Goal: Task Accomplishment & Management: Use online tool/utility

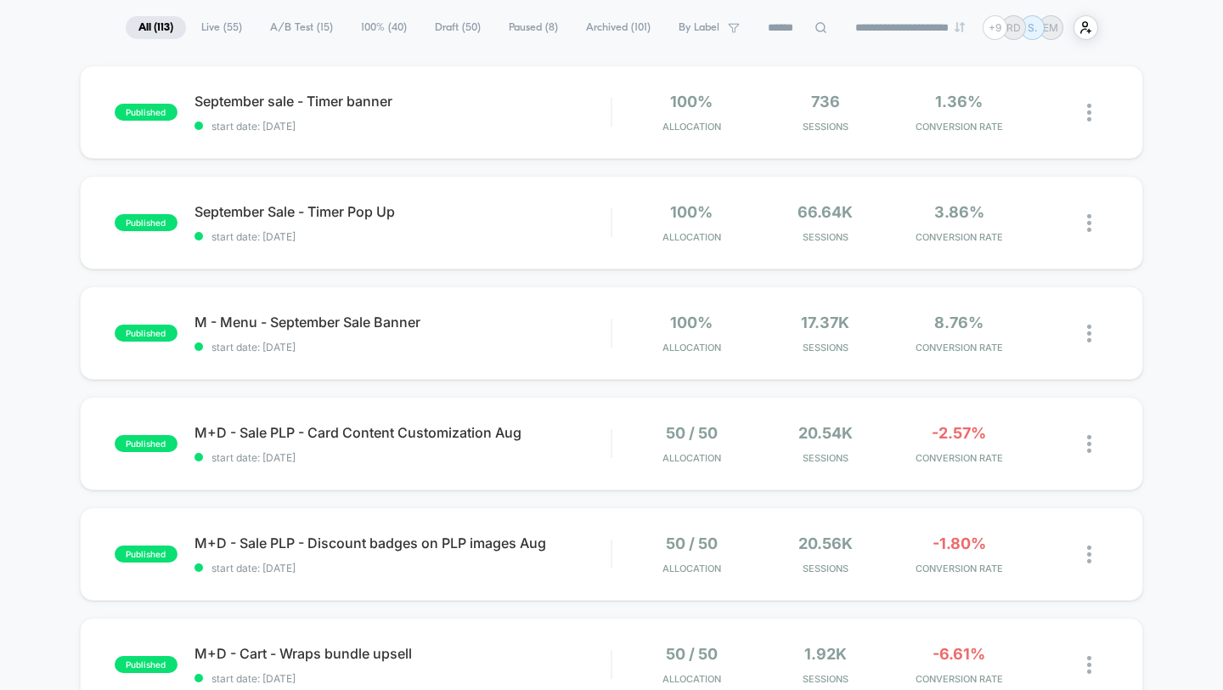
scroll to position [113, 0]
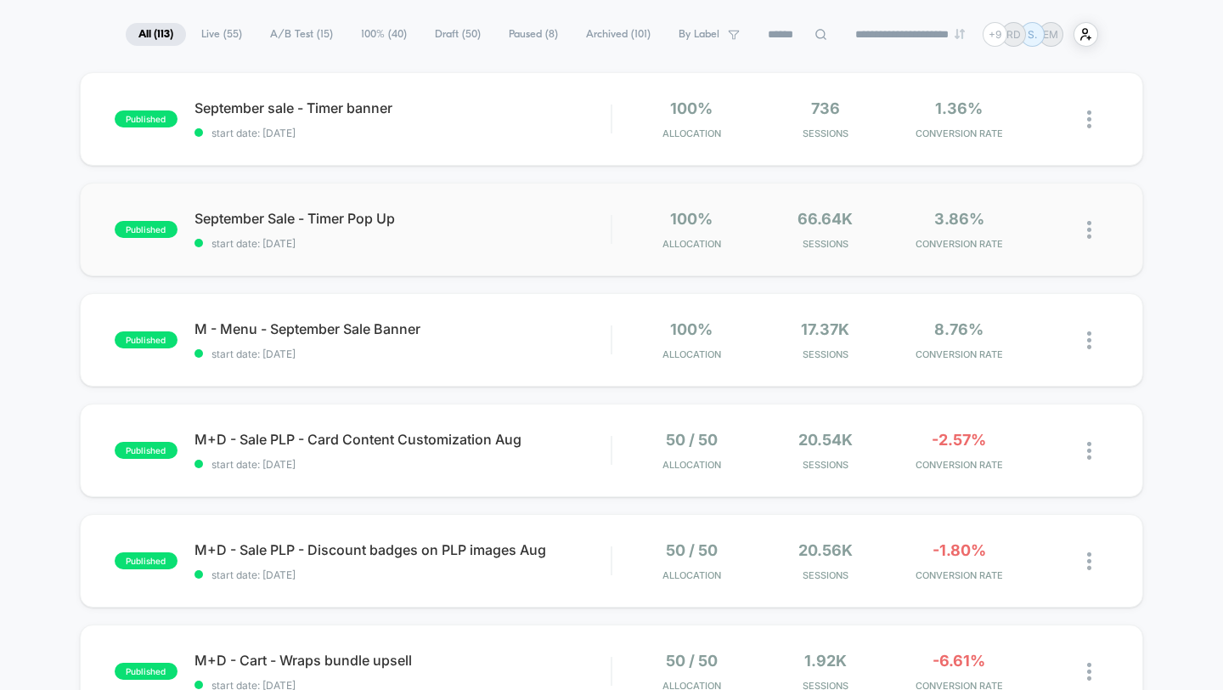
click at [1090, 231] on img at bounding box center [1089, 230] width 4 height 18
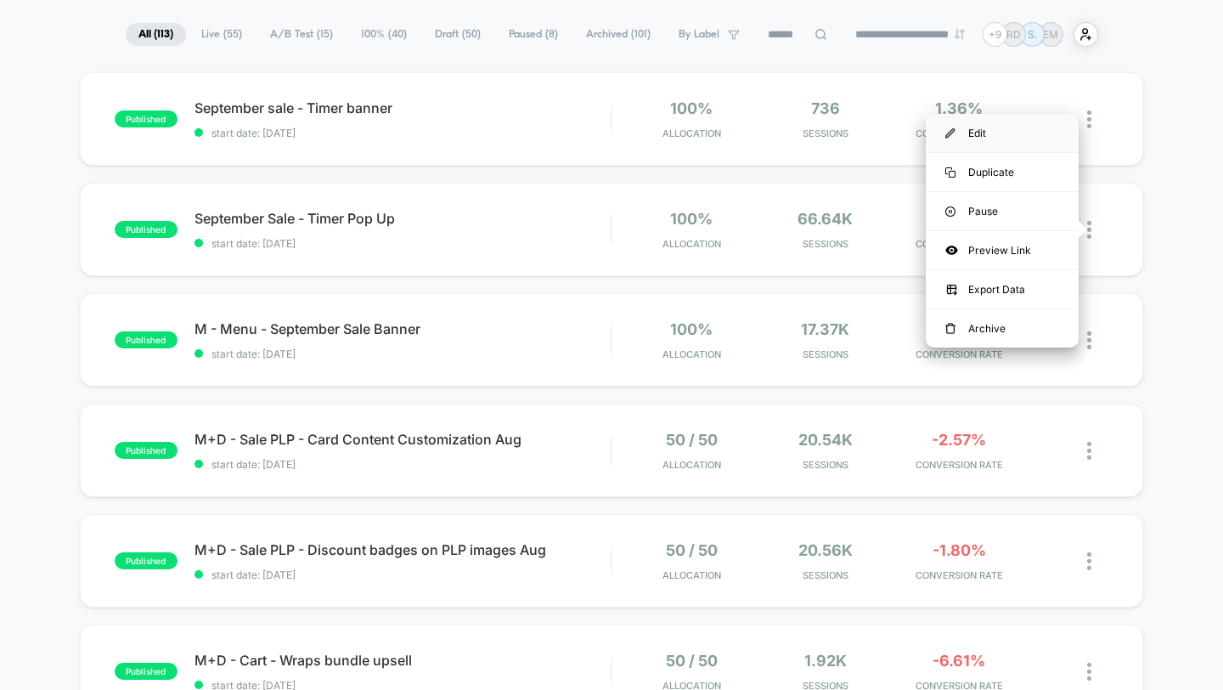
click at [1001, 134] on div "Edit" at bounding box center [1002, 133] width 153 height 38
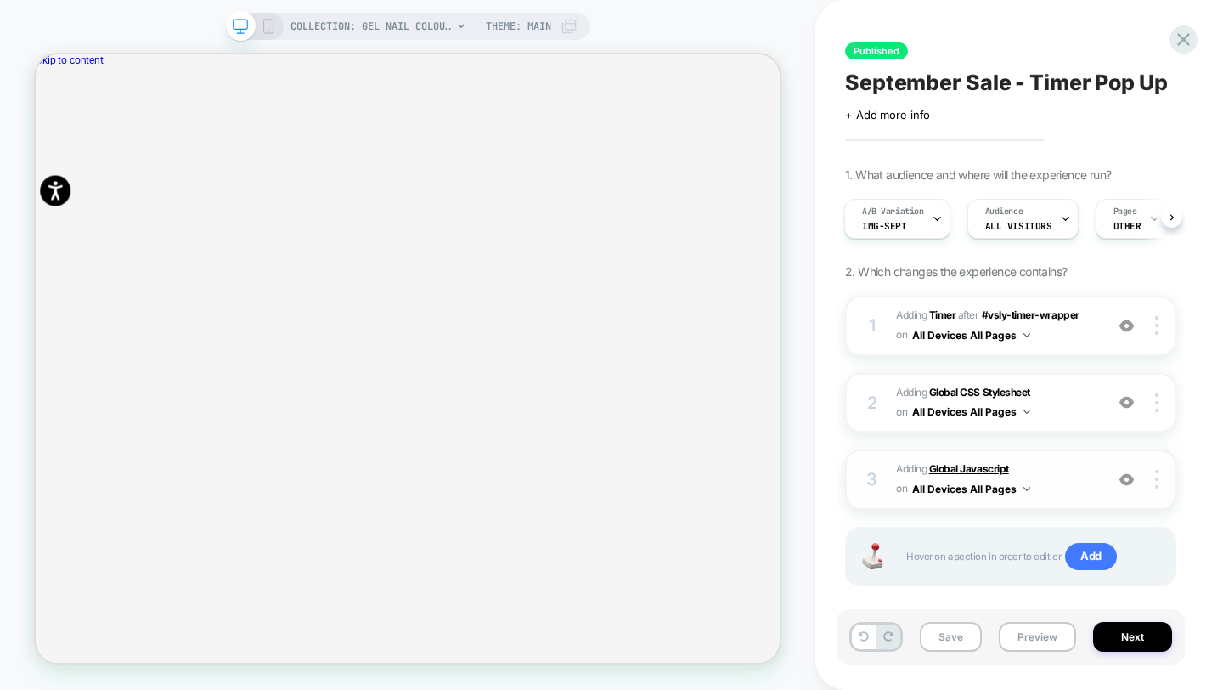
click at [966, 470] on b "Global Javascript" at bounding box center [969, 468] width 80 height 13
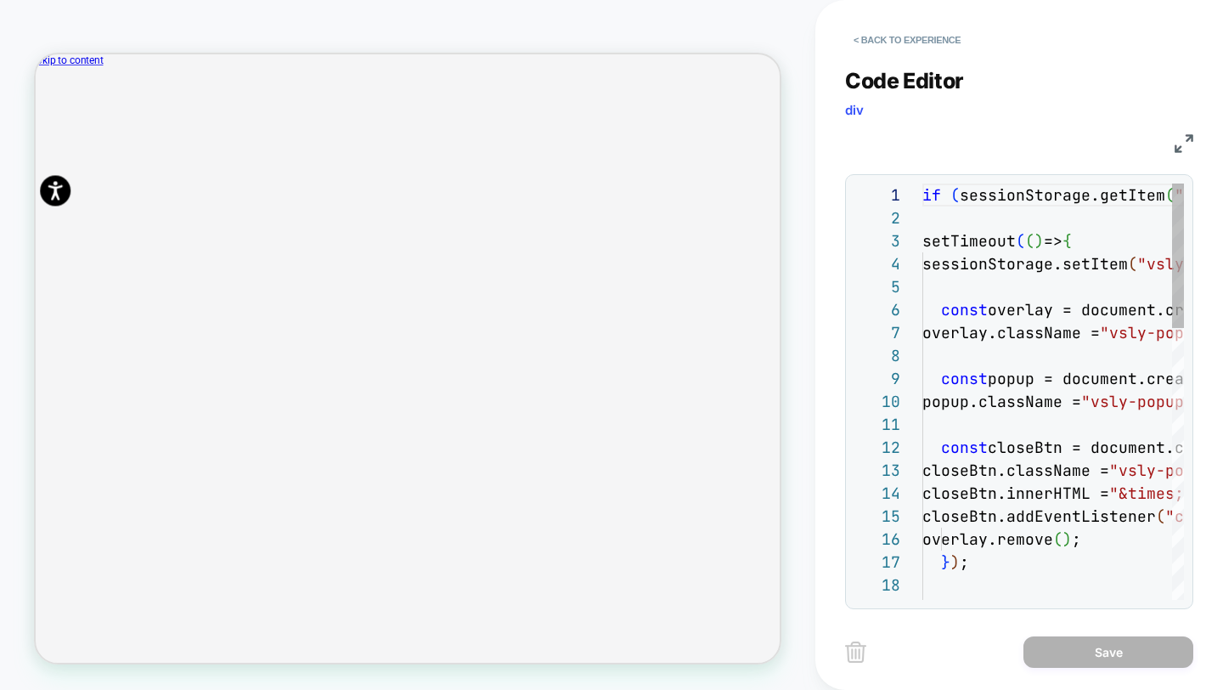
scroll to position [229, 0]
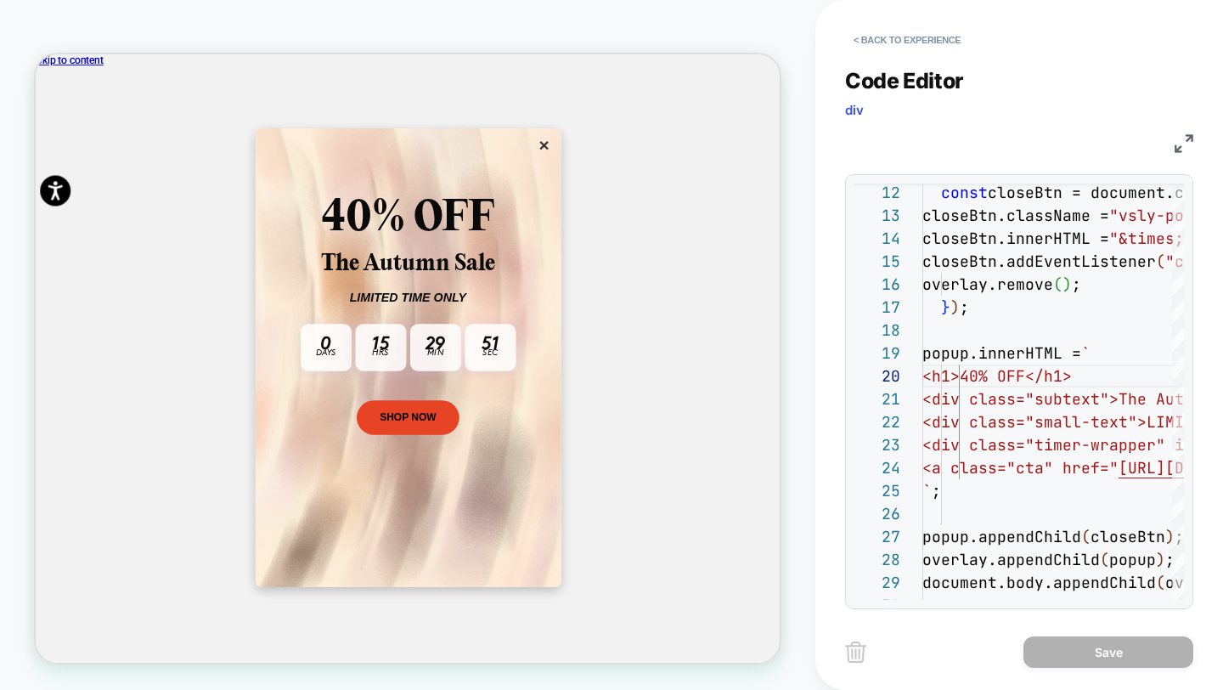
drag, startPoint x: 987, startPoint y: 601, endPoint x: 1052, endPoint y: 600, distance: 65.4
click at [1052, 600] on div "12 13 14 15 16 17 18 19 20 21 22 23 24 25 26 27 28 29 30 const closeBtn = docum…" at bounding box center [1019, 391] width 348 height 435
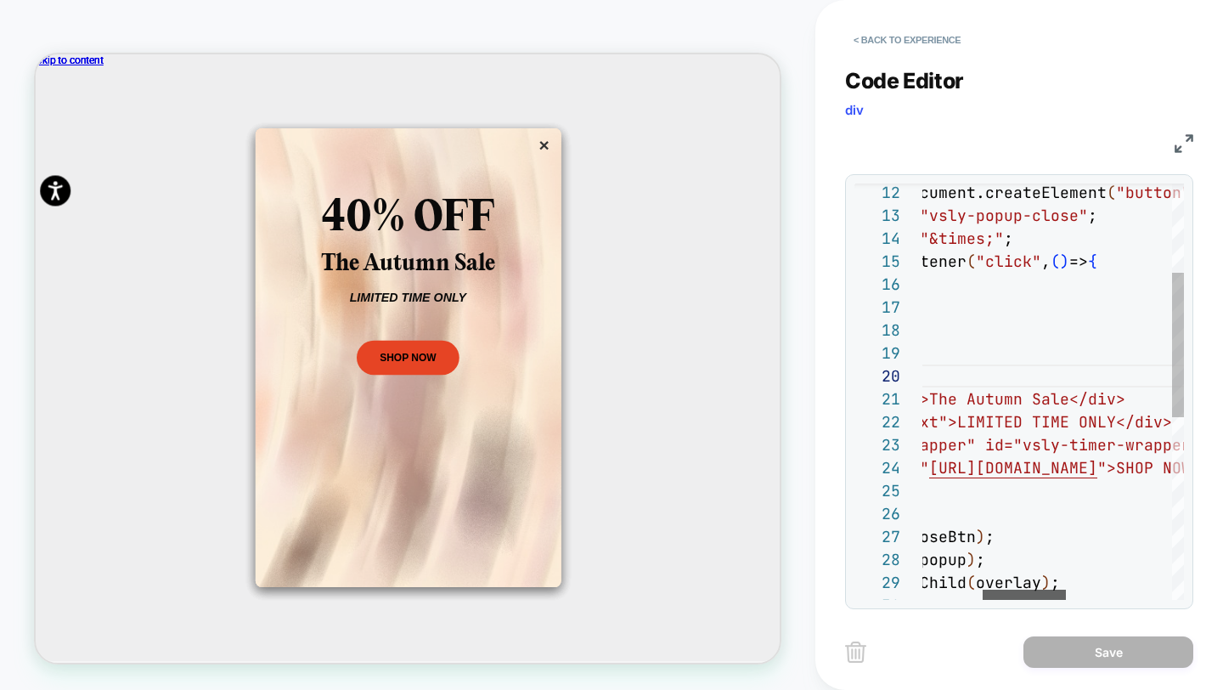
click at [1061, 596] on div at bounding box center [1024, 594] width 83 height 10
drag, startPoint x: 1116, startPoint y: 396, endPoint x: 982, endPoint y: 397, distance: 134.2
click at [982, 397] on div "const closeBtn = document.createElement ( "button" ) ; closeBtn.className = "vs…" at bounding box center [1124, 527] width 782 height 1196
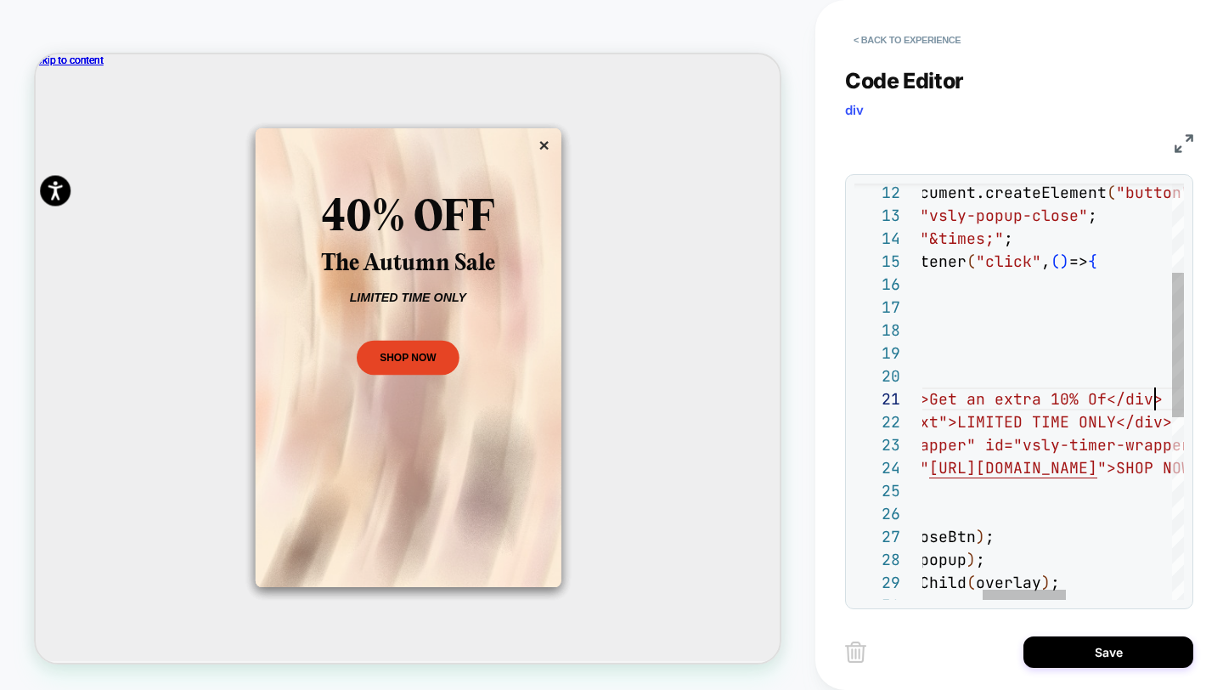
scroll to position [0, 431]
drag, startPoint x: 1006, startPoint y: 426, endPoint x: 1156, endPoint y: 428, distance: 150.3
click at [1156, 428] on div "const closeBtn = document.createElement ( "button" ) ; closeBtn.className = "vs…" at bounding box center [1119, 527] width 782 height 1196
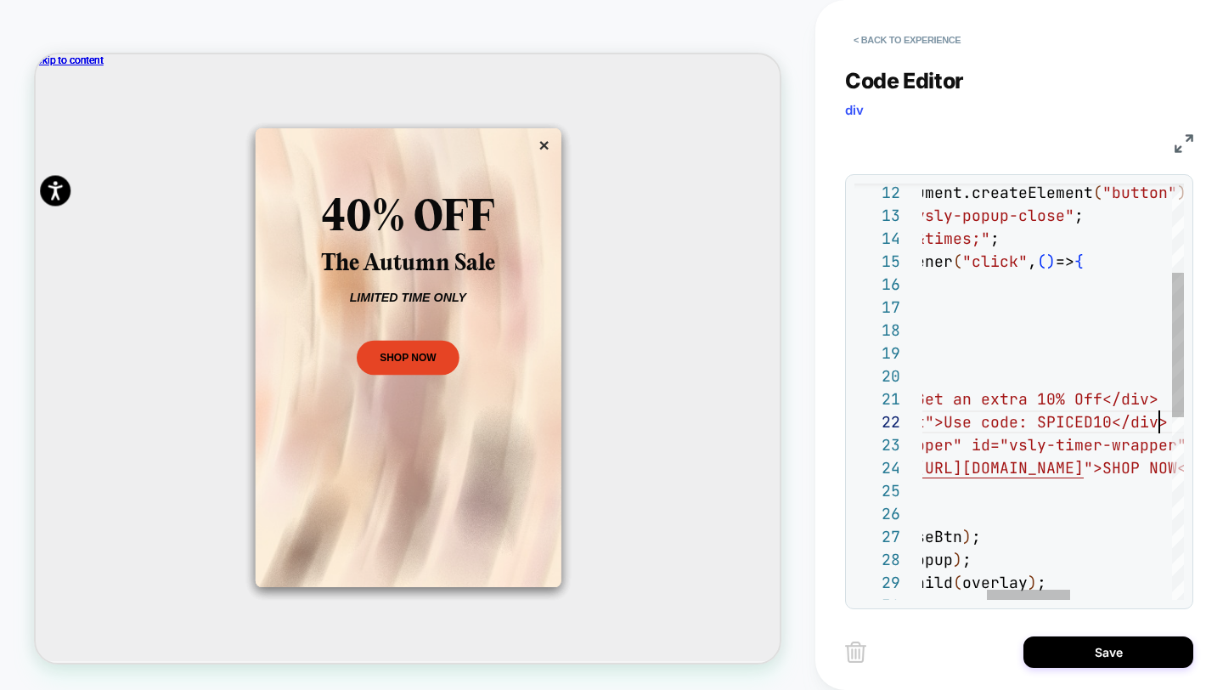
scroll to position [23, 440]
type textarea "**********"
click at [1088, 640] on button "Save" at bounding box center [1108, 651] width 170 height 31
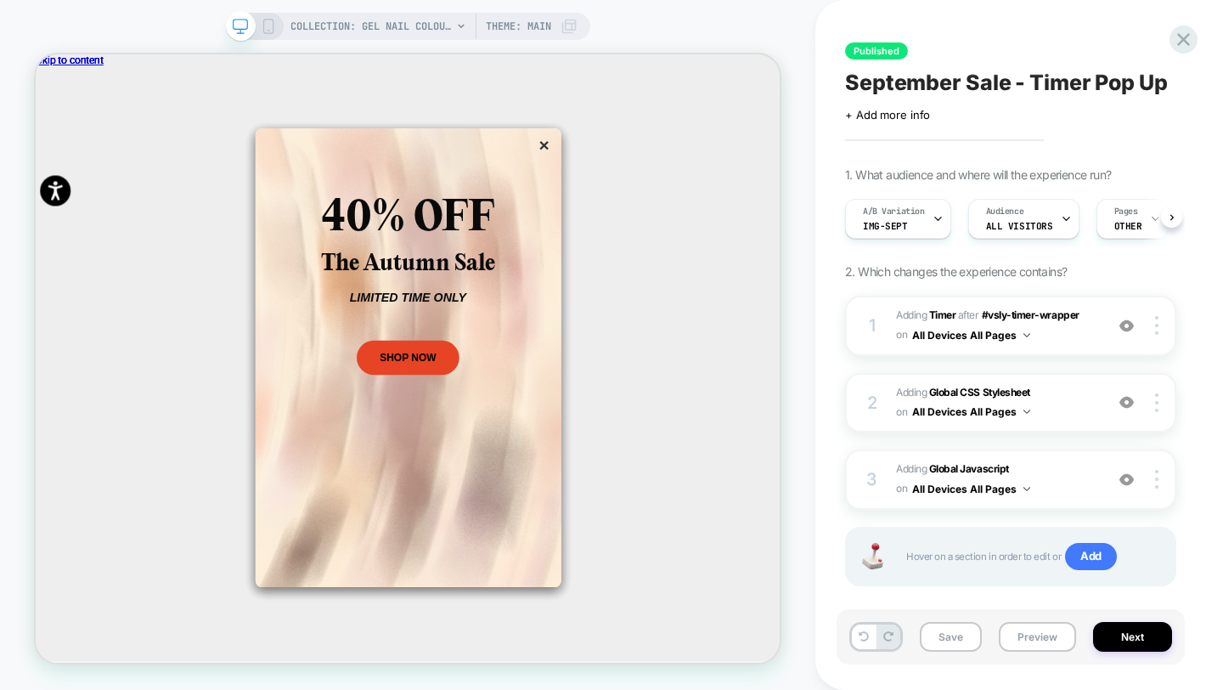
scroll to position [0, 1]
click at [1119, 641] on button "Next" at bounding box center [1132, 637] width 79 height 30
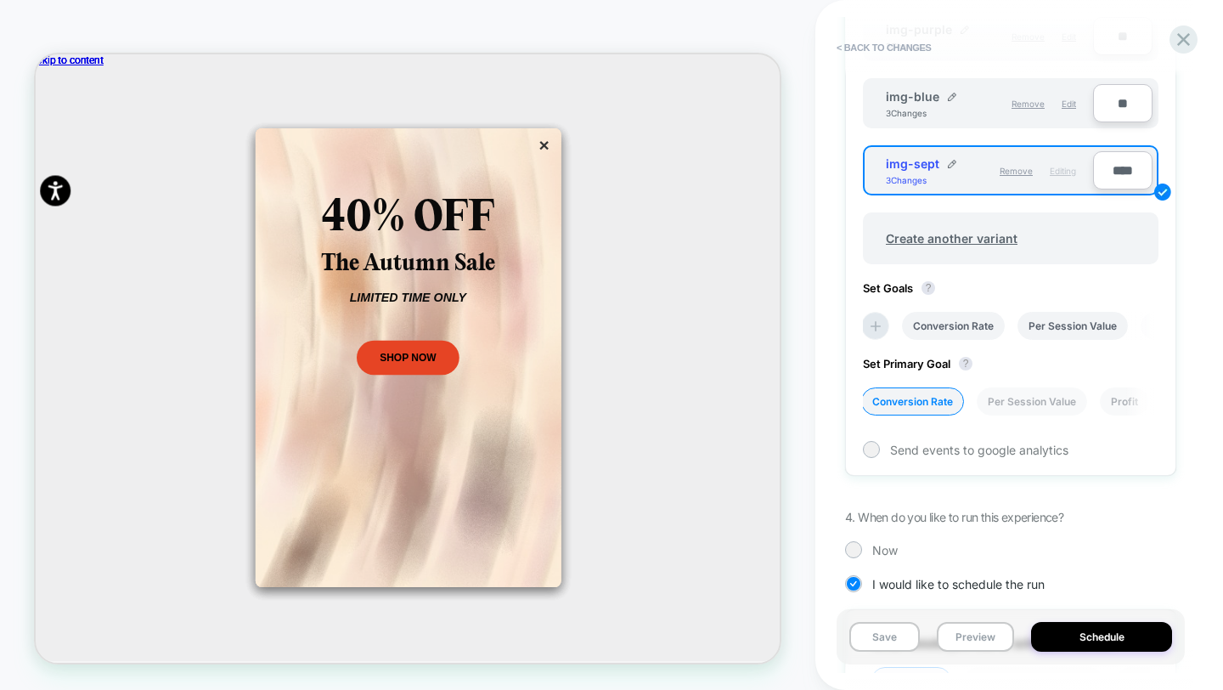
scroll to position [951, 0]
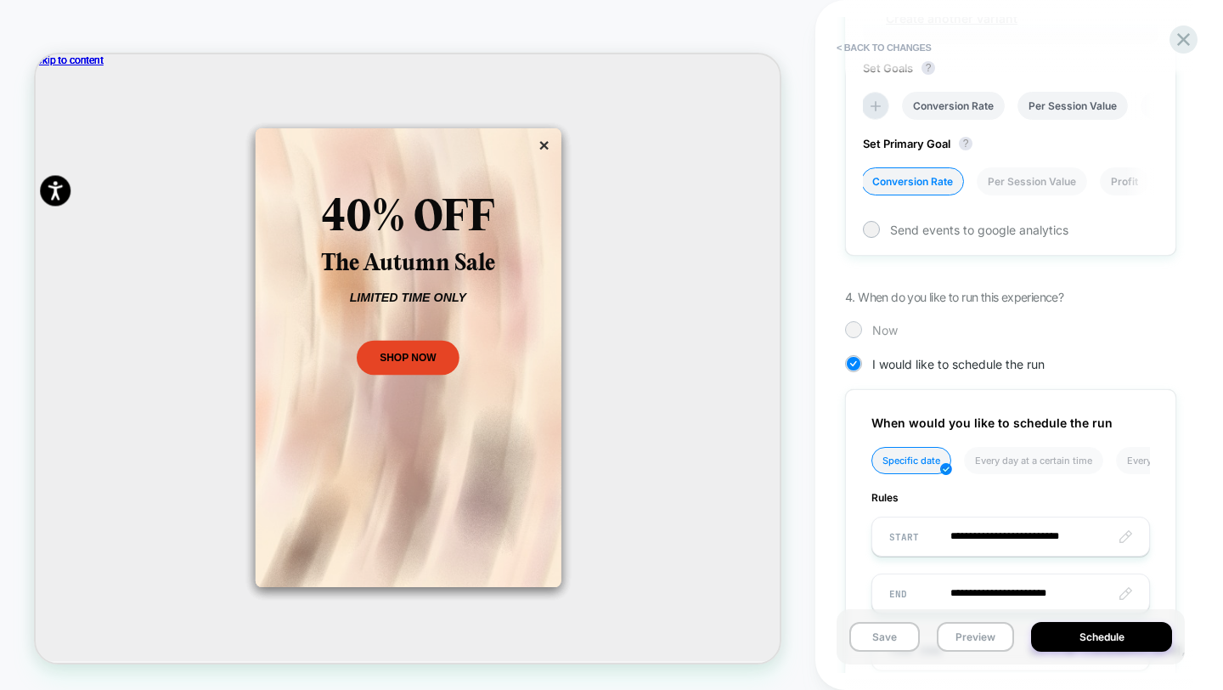
click at [856, 329] on div at bounding box center [853, 329] width 13 height 13
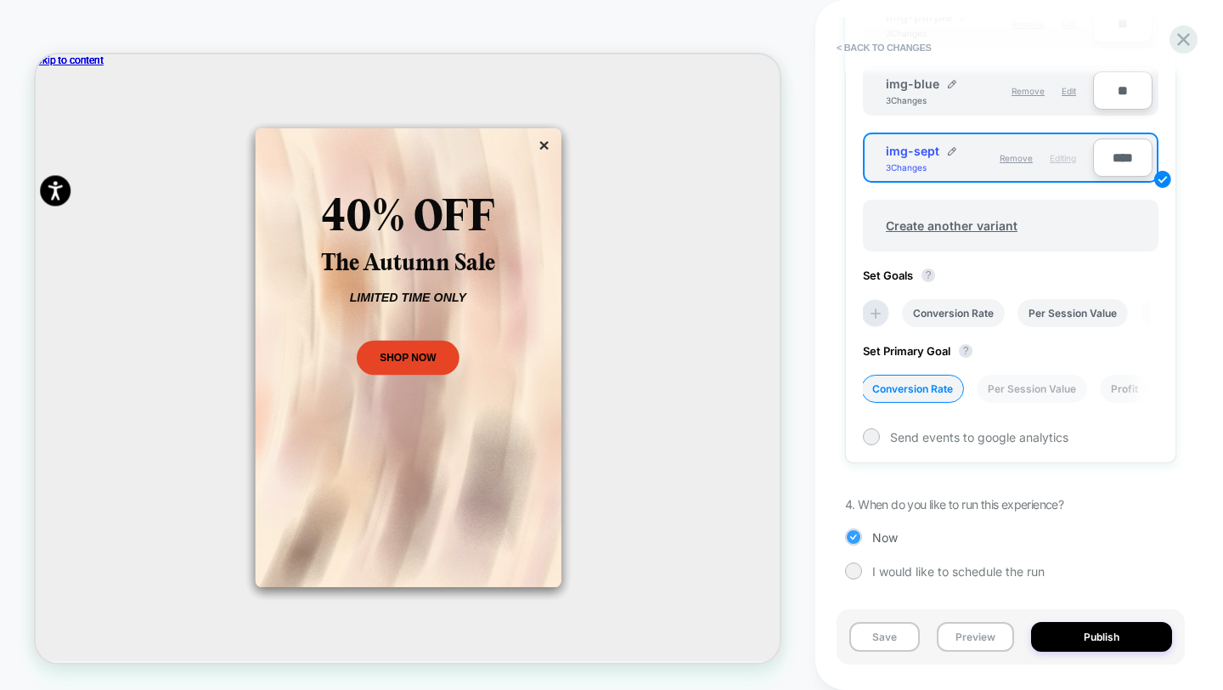
scroll to position [744, 0]
click at [972, 640] on button "Preview" at bounding box center [975, 637] width 77 height 30
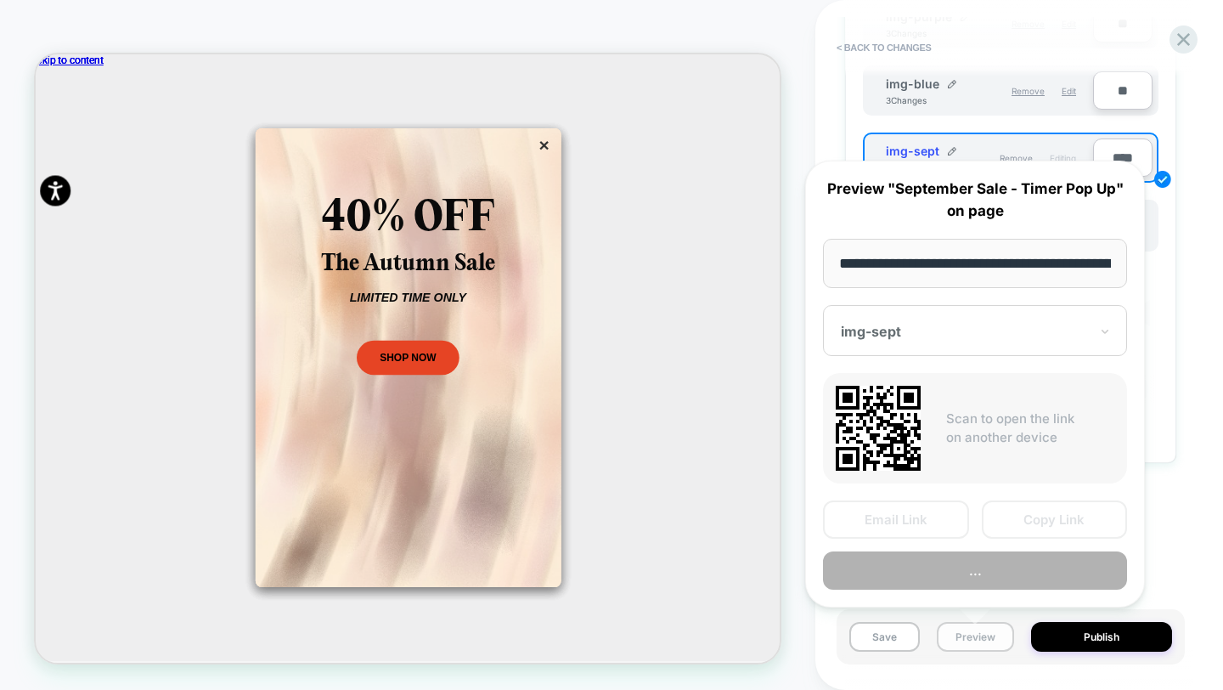
scroll to position [0, 180]
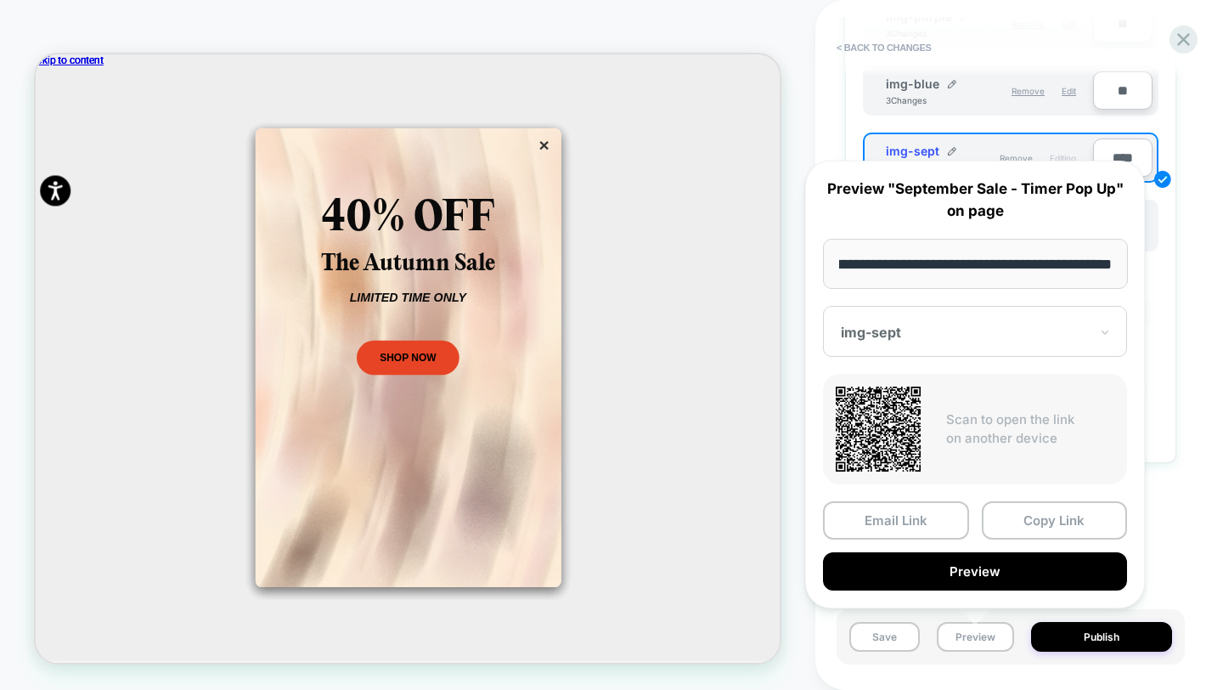
click at [939, 335] on div at bounding box center [965, 332] width 248 height 17
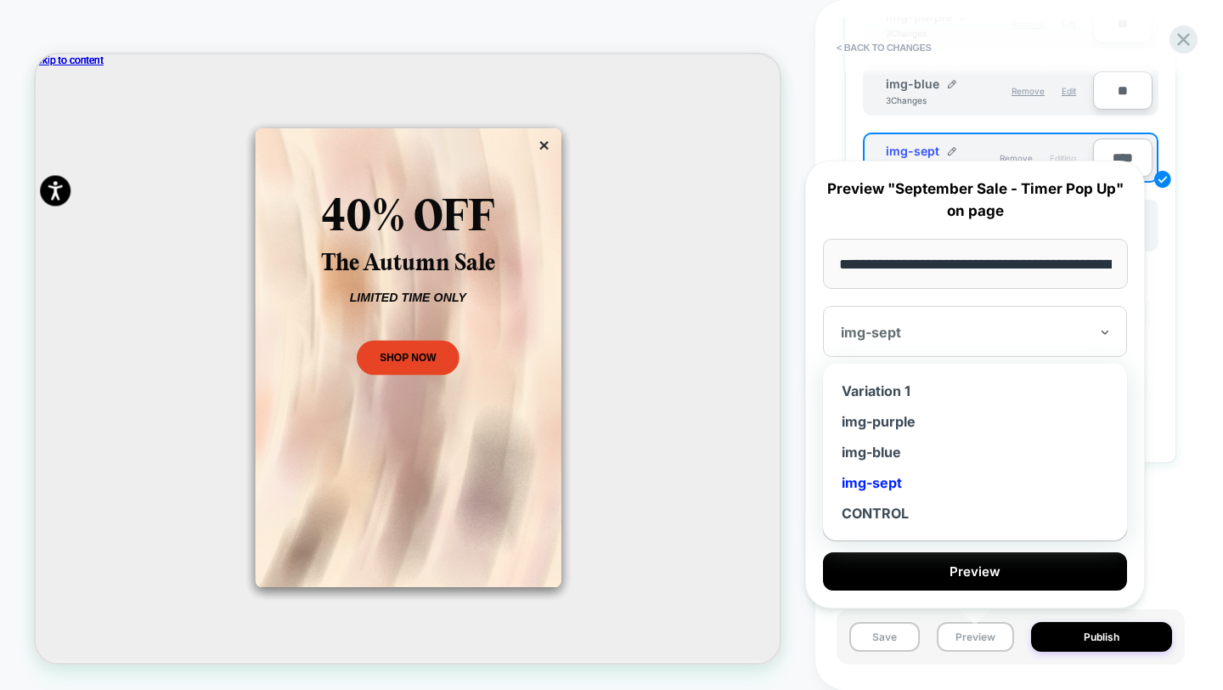
click at [939, 335] on div at bounding box center [965, 332] width 248 height 17
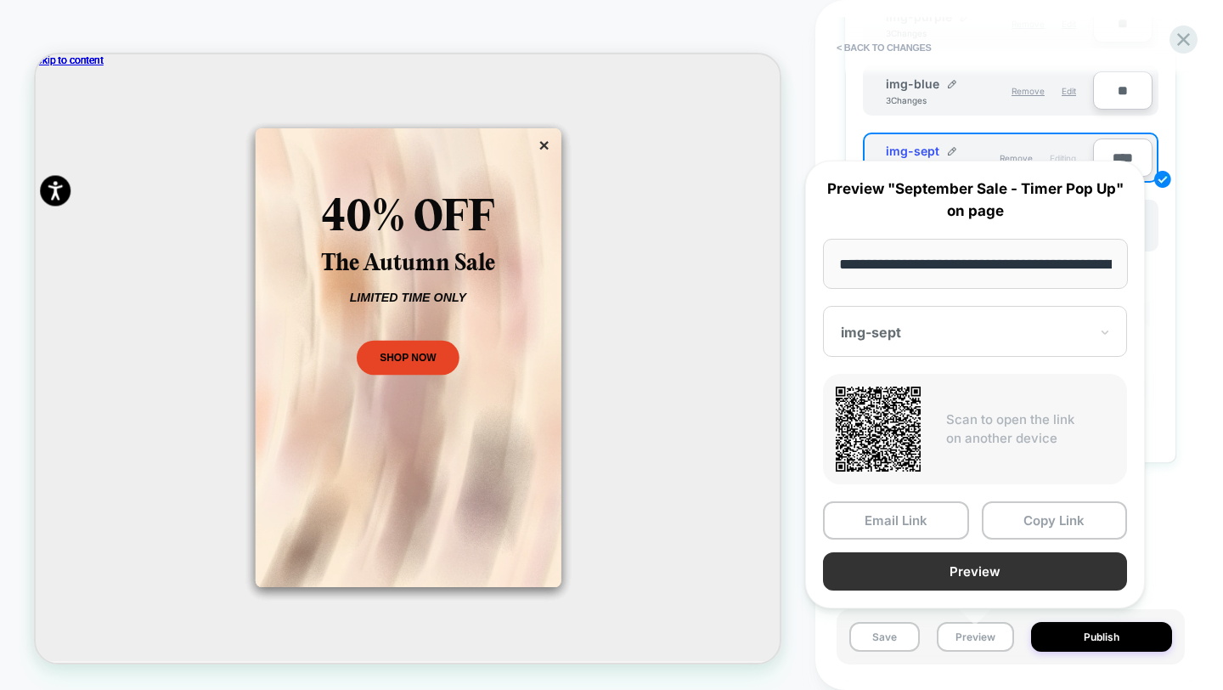
click at [971, 568] on button "Preview" at bounding box center [975, 571] width 304 height 38
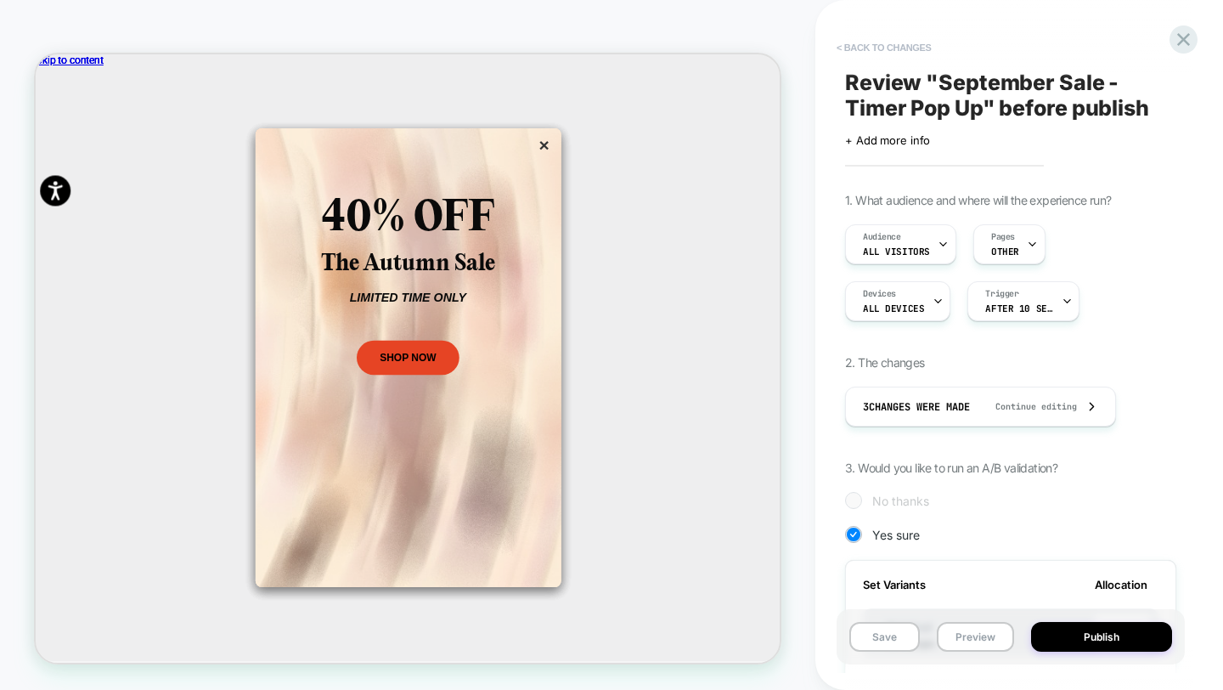
click at [852, 42] on button "< Back to changes" at bounding box center [884, 47] width 112 height 27
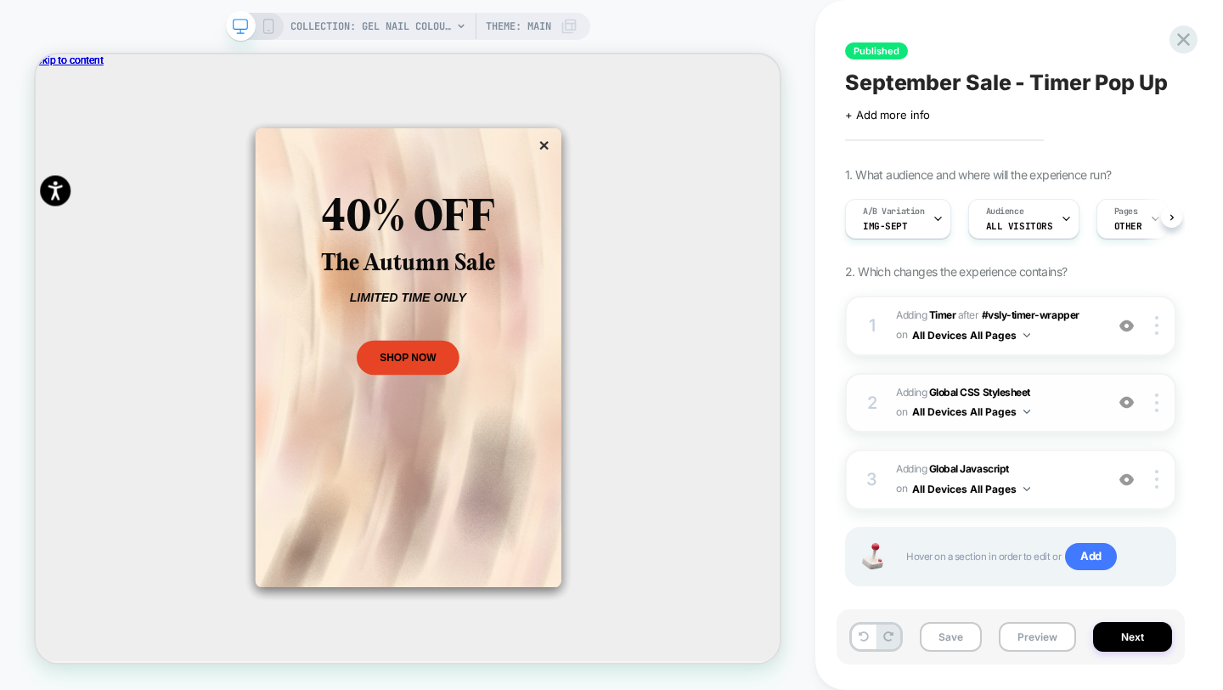
scroll to position [0, 1]
click at [955, 469] on b "Global Javascript" at bounding box center [969, 468] width 80 height 13
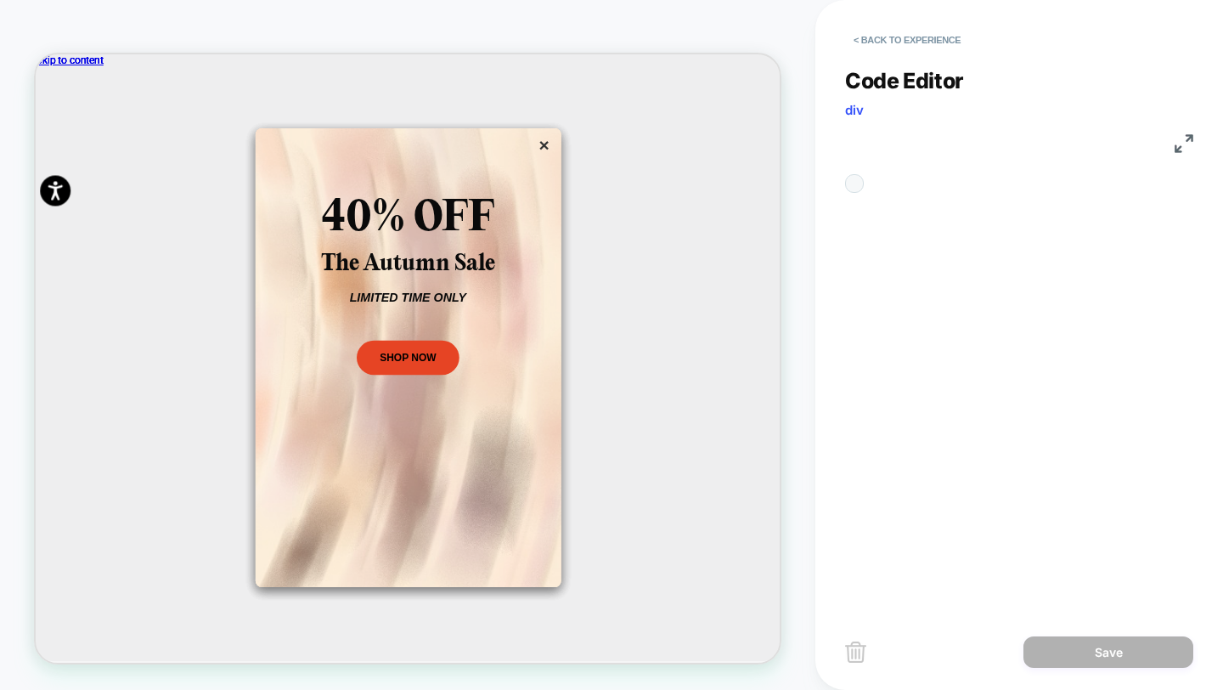
scroll to position [229, 0]
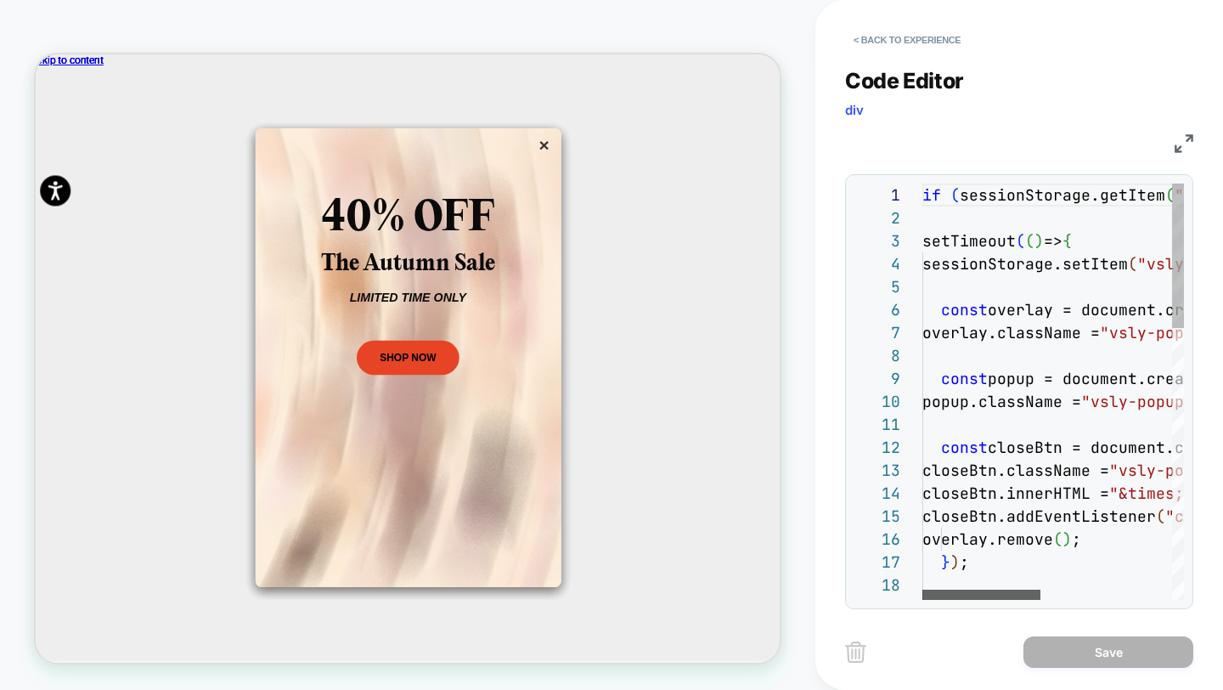
click at [922, 589] on div at bounding box center [981, 594] width 118 height 10
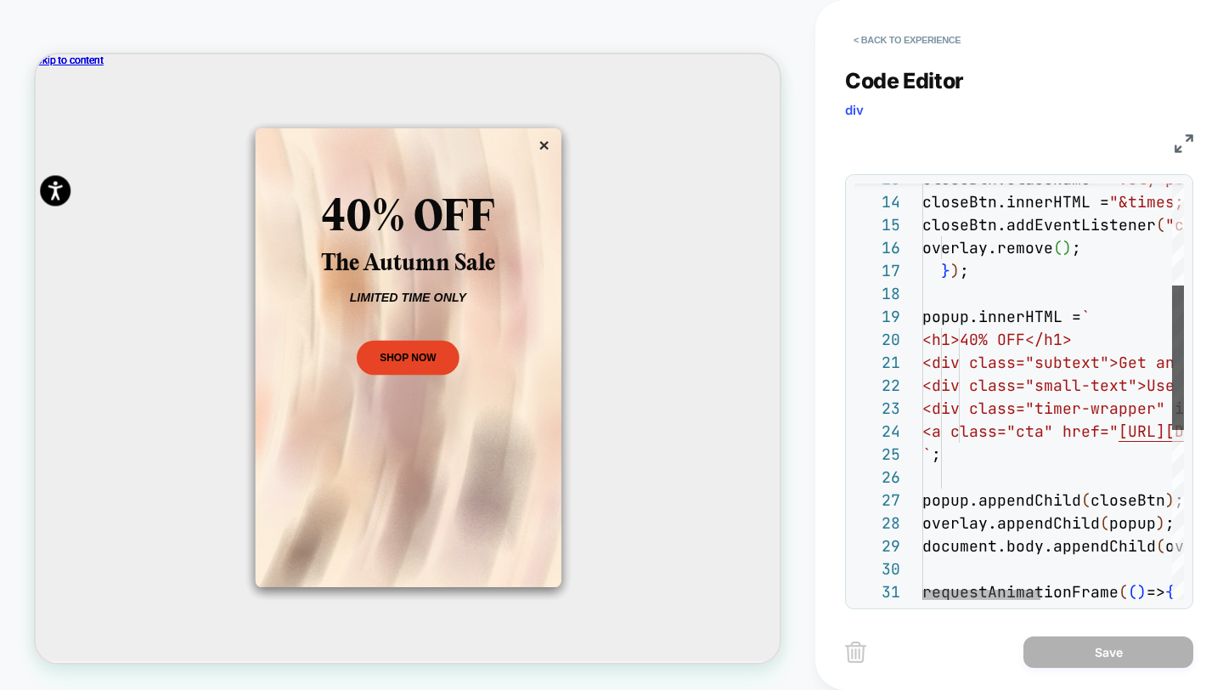
click at [1179, 389] on div at bounding box center [1178, 357] width 12 height 144
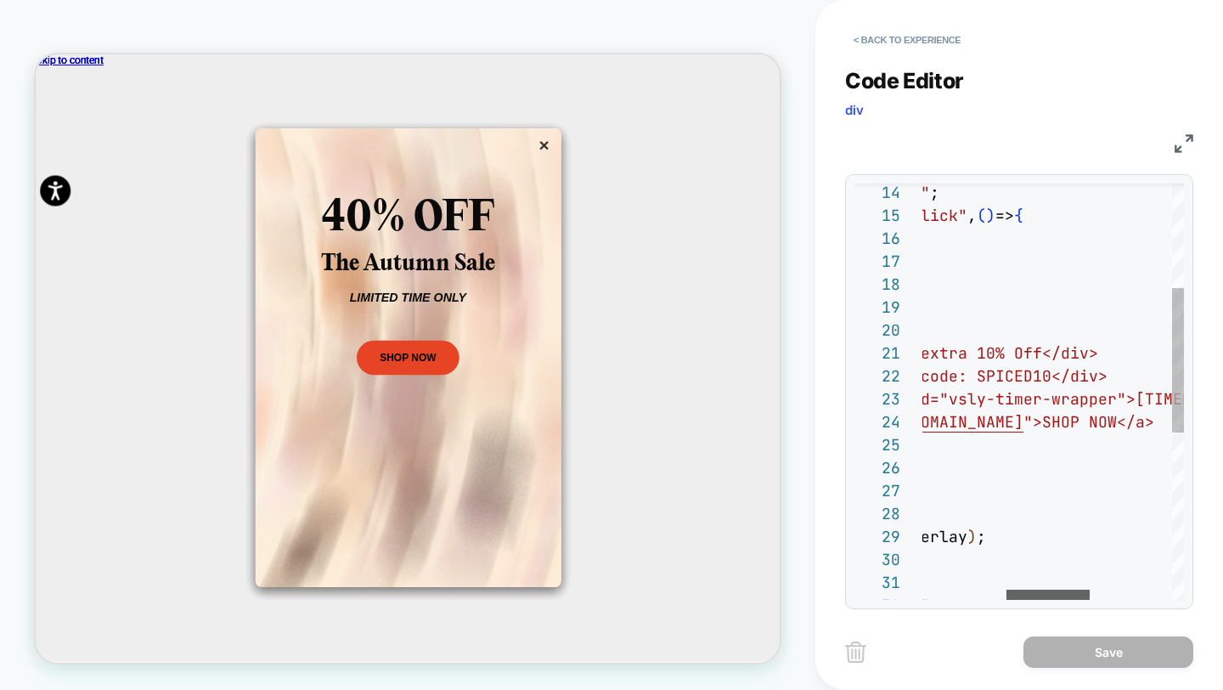
click at [1073, 591] on div at bounding box center [1047, 594] width 83 height 10
click at [977, 356] on div "closeBtn.innerHTML = "&times;" ; closeBtn.addEventListener ( "click" , ( ) => {…" at bounding box center [1050, 481] width 782 height 1196
drag, startPoint x: 941, startPoint y: 354, endPoint x: 948, endPoint y: 339, distance: 16.7
click at [944, 361] on div "closeBtn.innerHTML = "&times;" ; closeBtn.addEventListener ( "click" , ( ) => {…" at bounding box center [1050, 481] width 782 height 1196
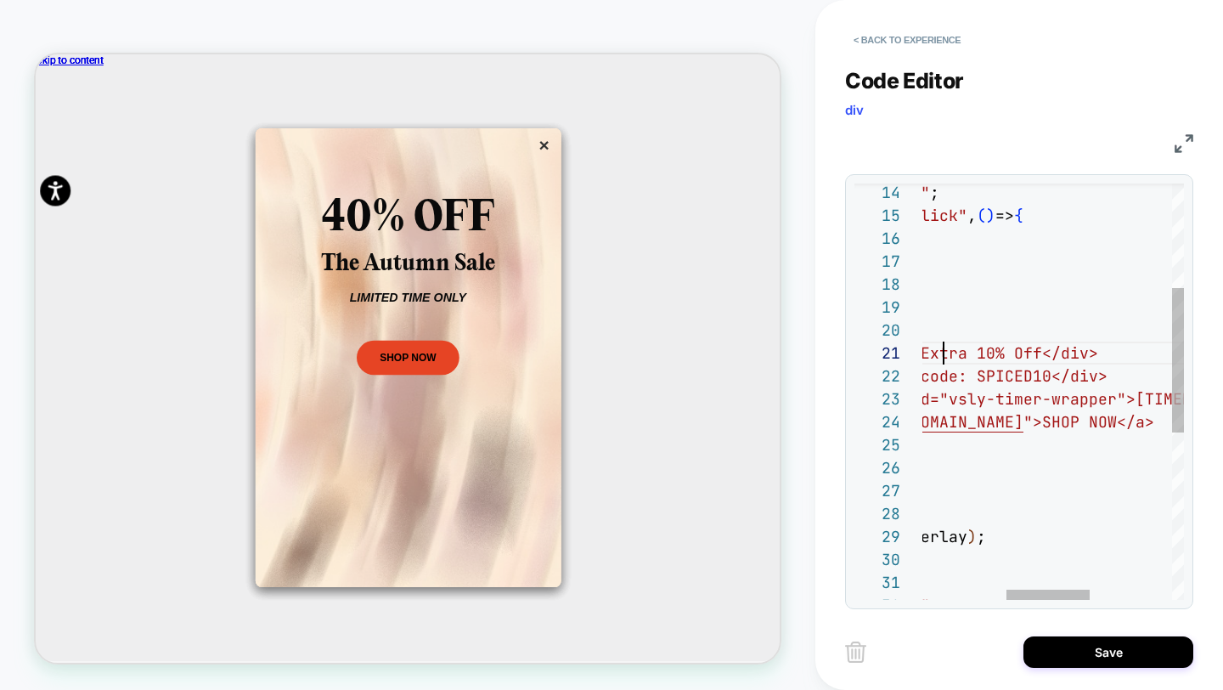
scroll to position [0, 285]
type textarea "**********"
click at [1078, 654] on button "Save" at bounding box center [1108, 651] width 170 height 31
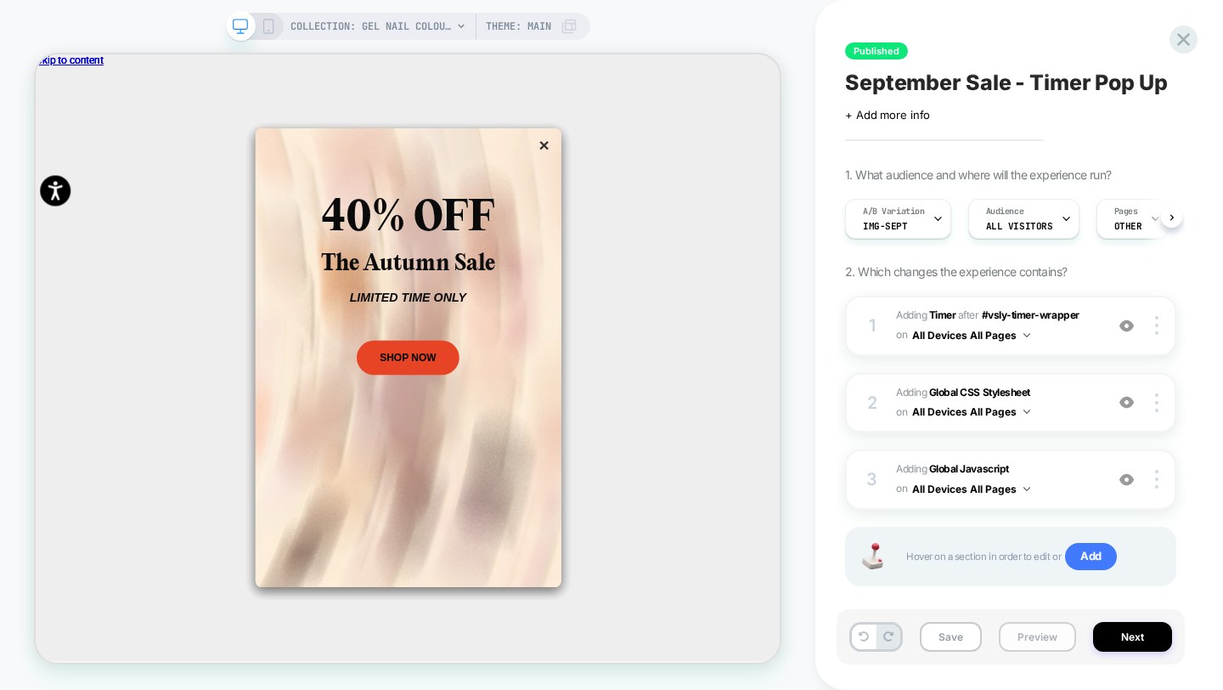
scroll to position [0, 1]
click at [1107, 642] on button "Next" at bounding box center [1132, 637] width 79 height 30
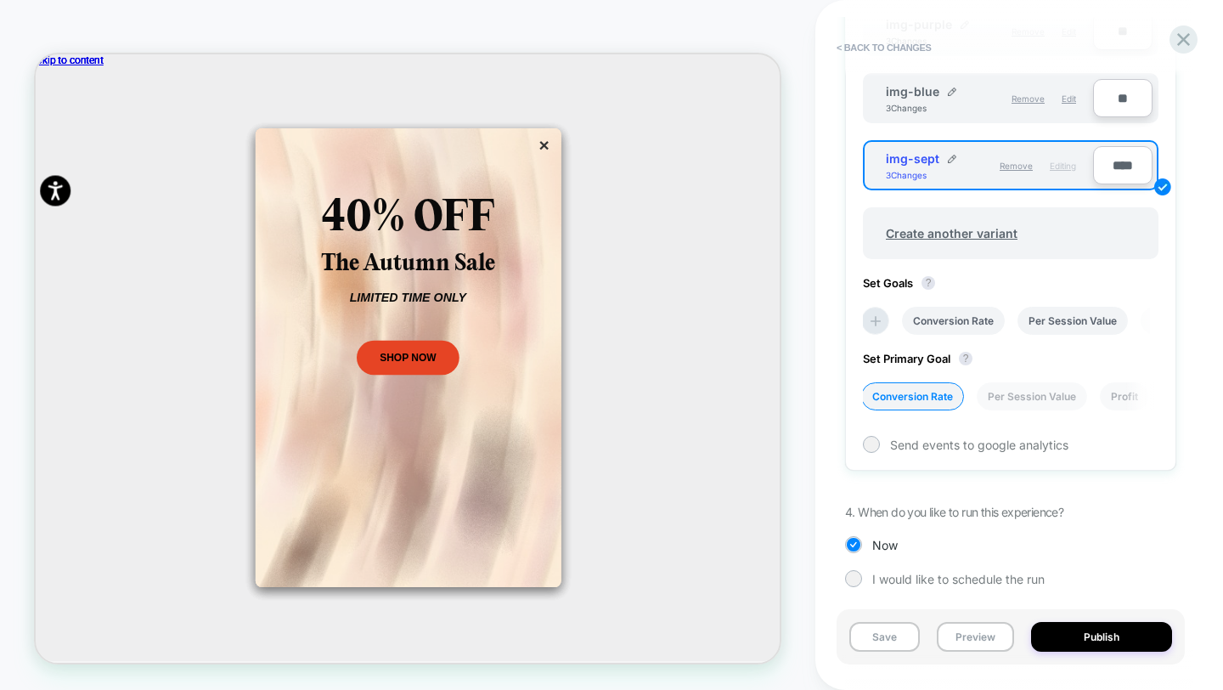
scroll to position [744, 0]
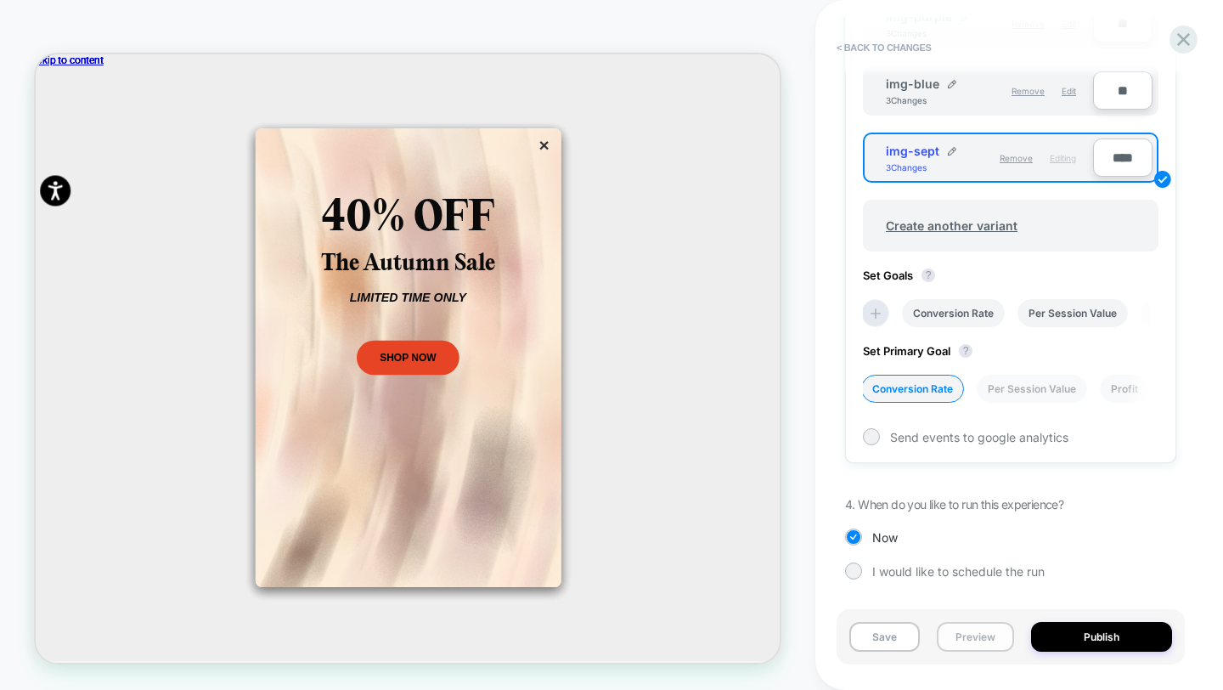
click at [972, 632] on button "Preview" at bounding box center [975, 637] width 77 height 30
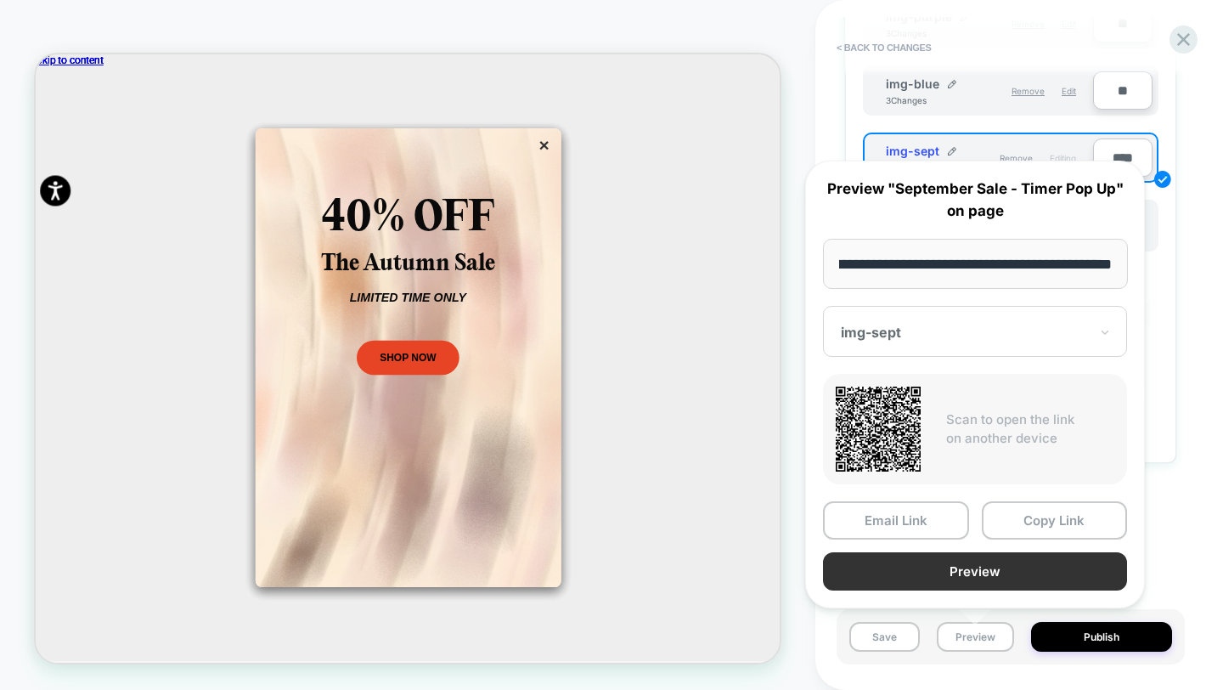
scroll to position [0, 0]
click at [959, 555] on button "Preview" at bounding box center [975, 571] width 304 height 38
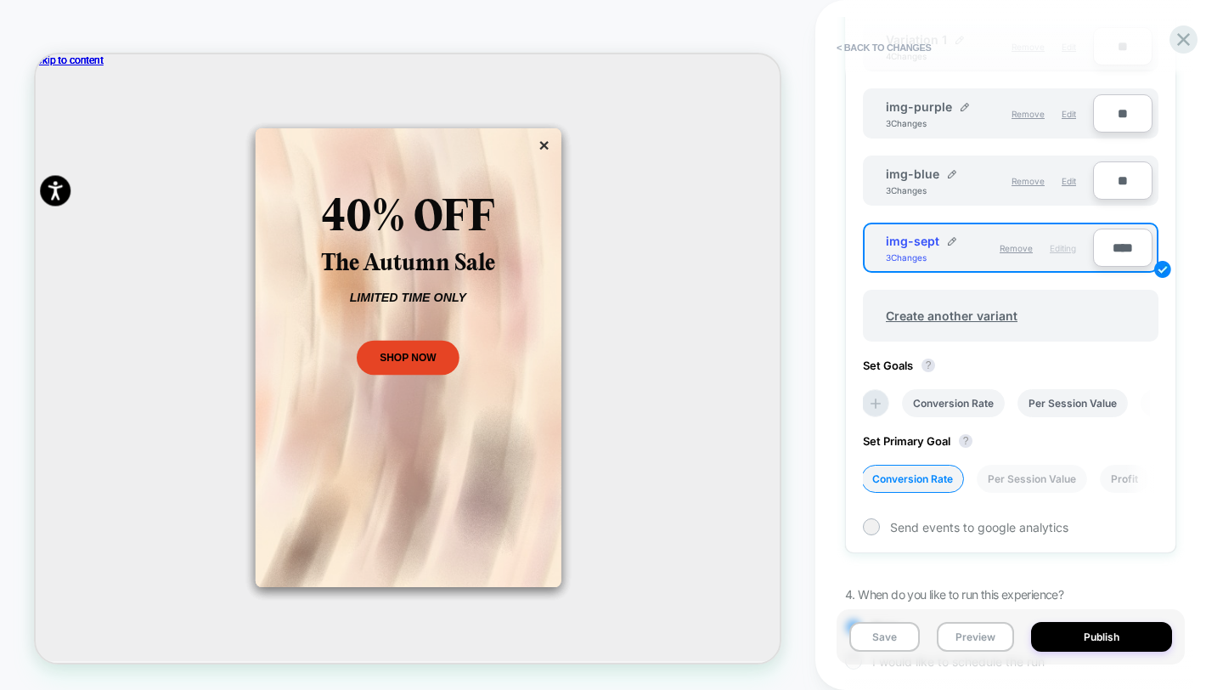
scroll to position [744, 0]
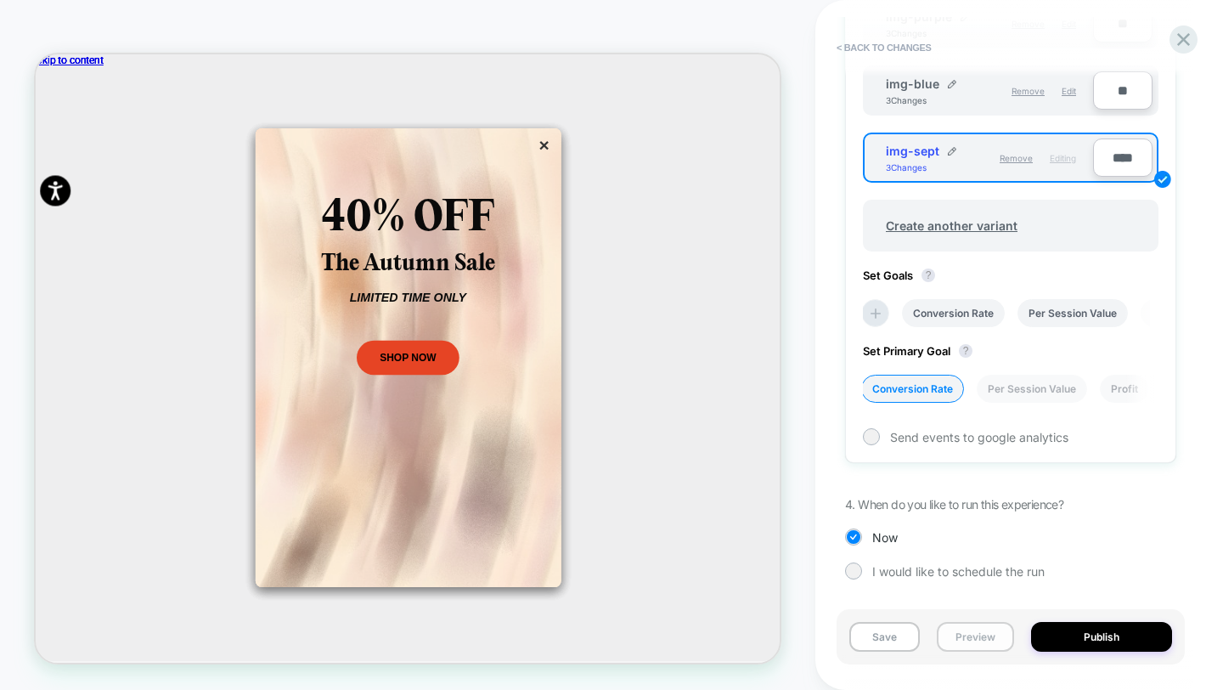
click at [997, 634] on button "Preview" at bounding box center [975, 637] width 77 height 30
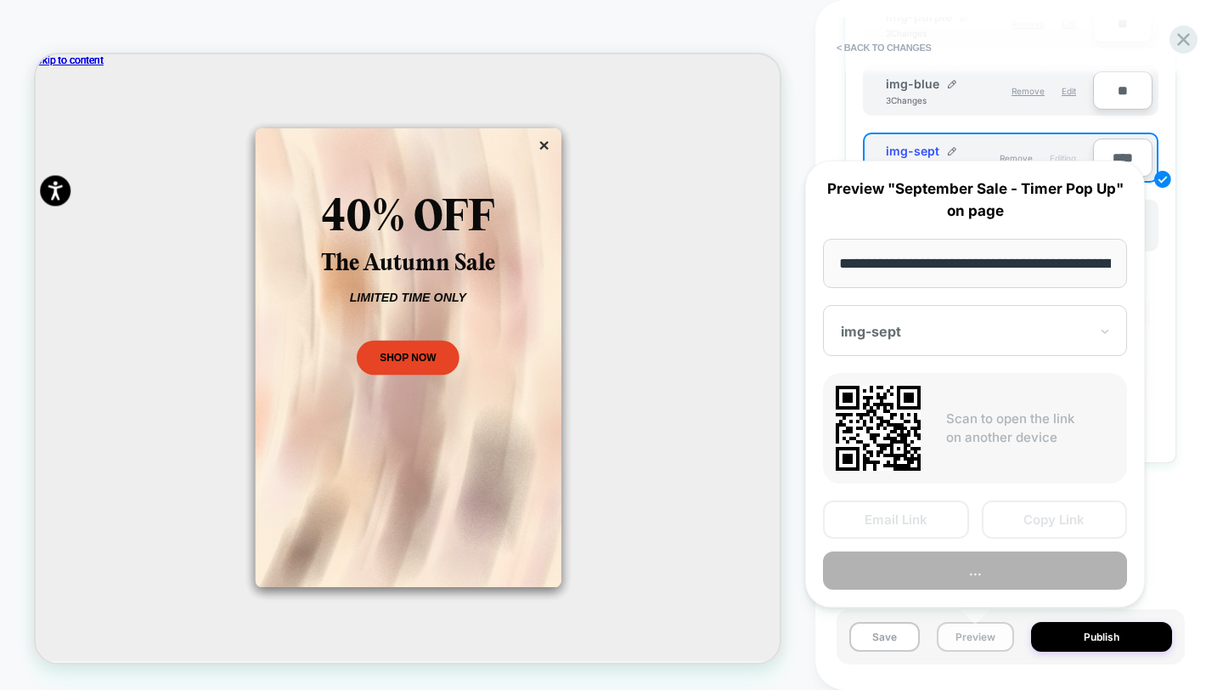
scroll to position [0, 180]
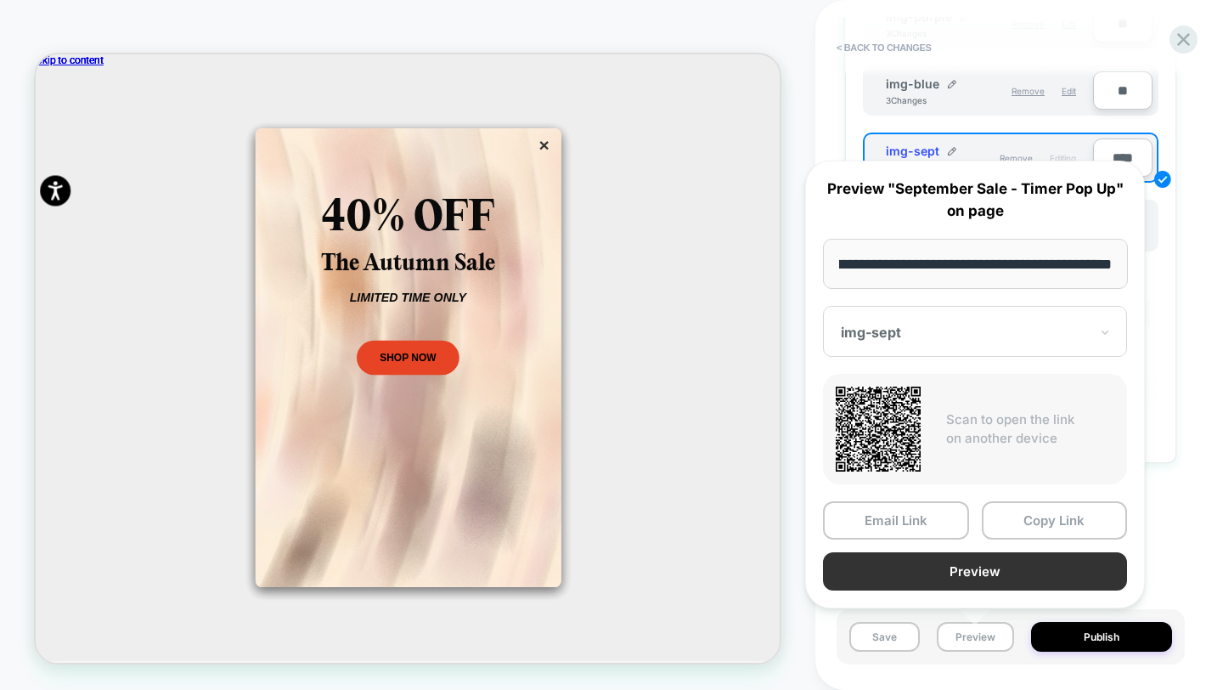
click at [995, 568] on button "Preview" at bounding box center [975, 571] width 304 height 38
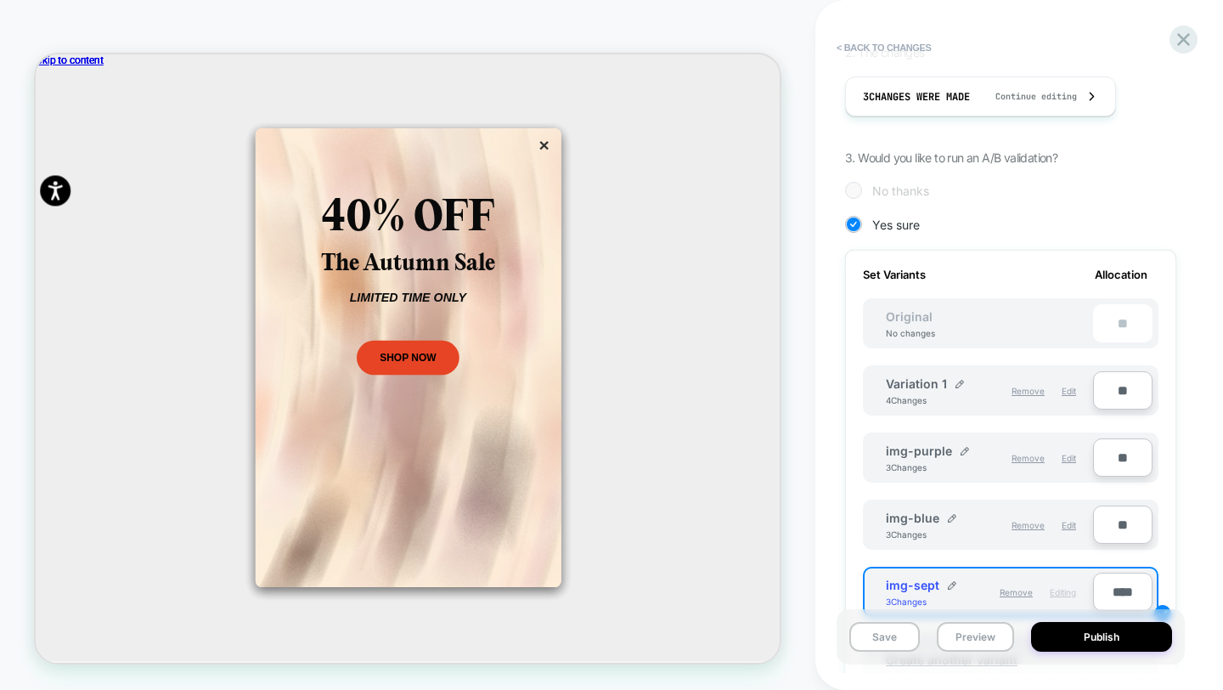
scroll to position [0, 0]
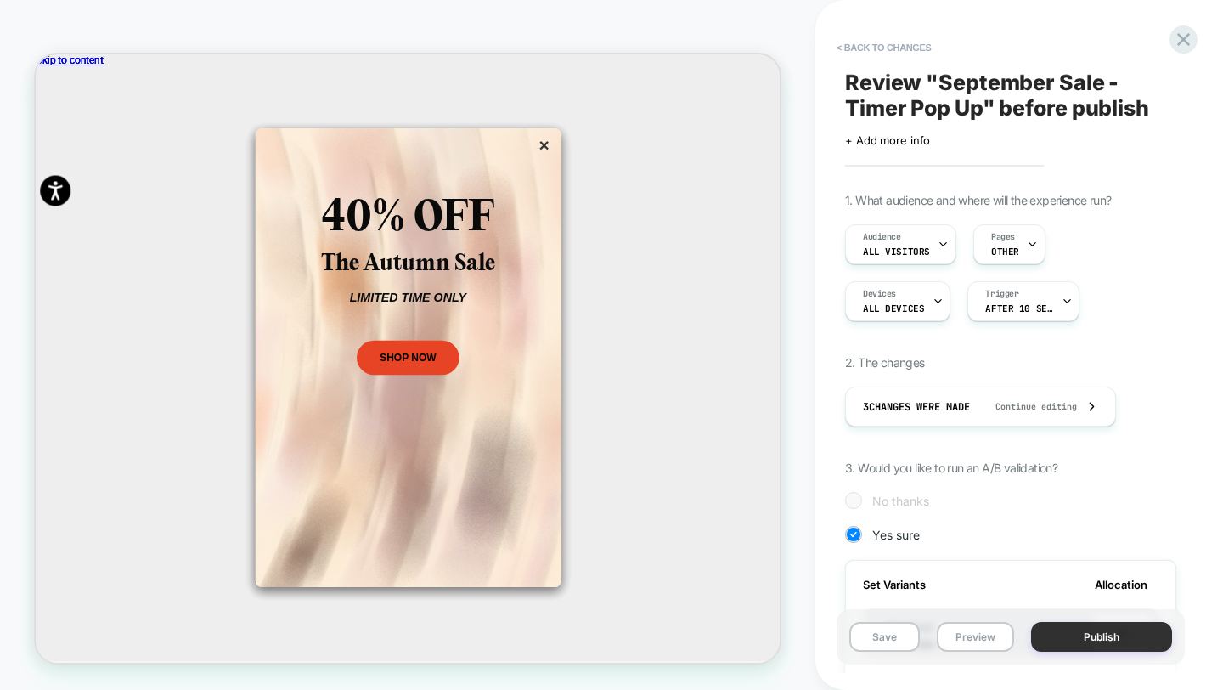
click at [1102, 645] on button "Publish" at bounding box center [1101, 637] width 141 height 30
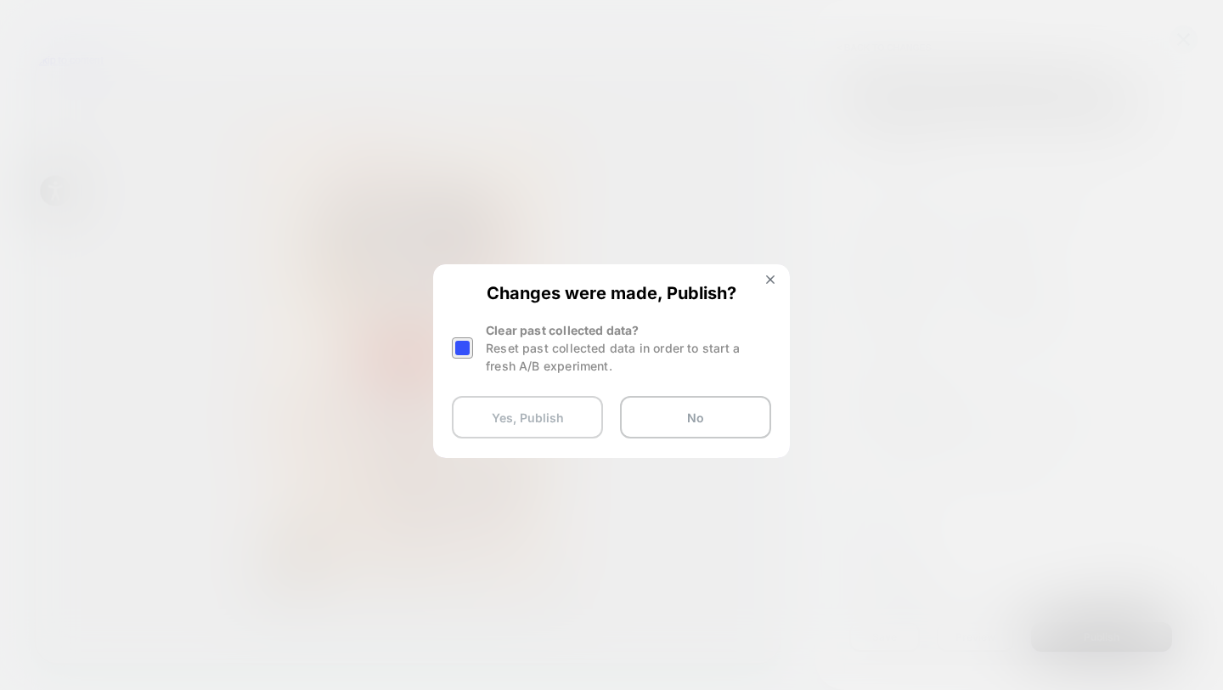
click at [569, 410] on button "Yes, Publish" at bounding box center [527, 417] width 151 height 42
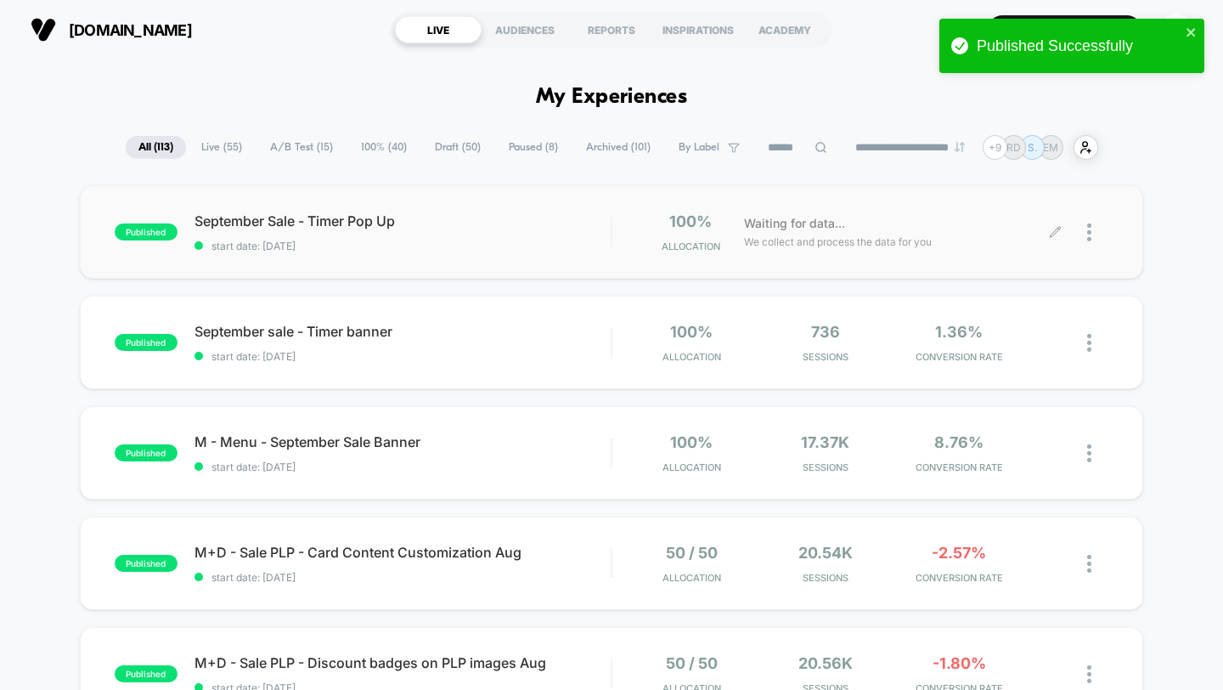
click at [1049, 234] on icon at bounding box center [1055, 232] width 13 height 13
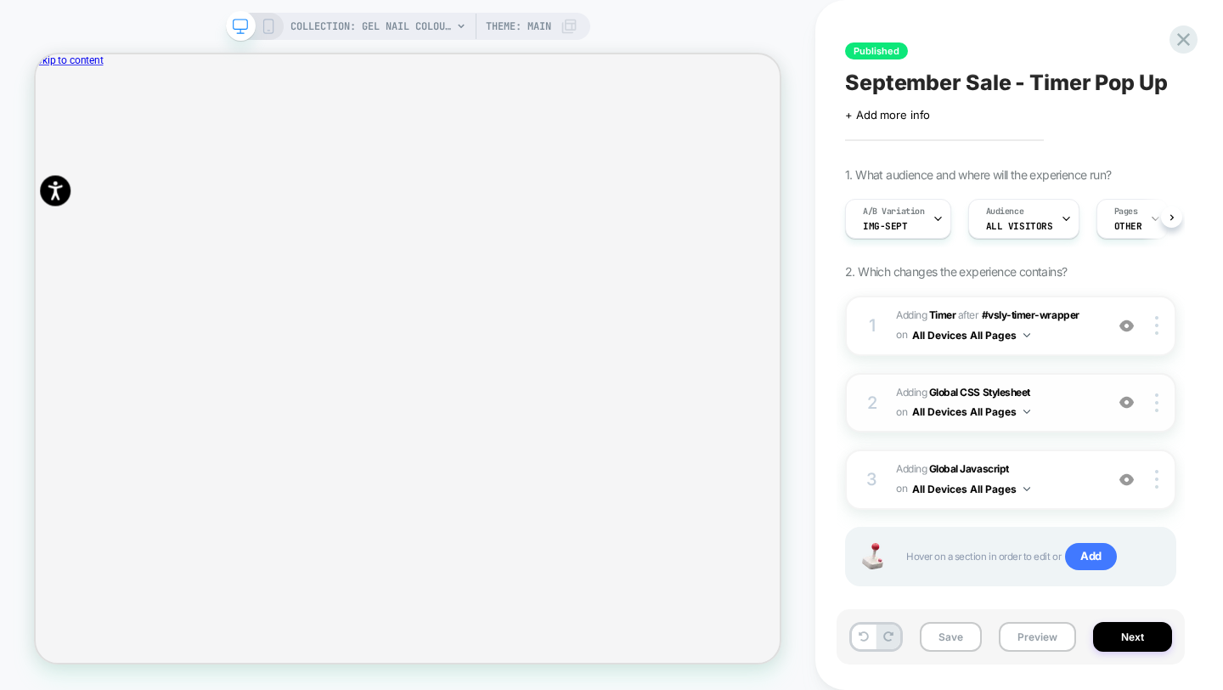
scroll to position [0, 1]
click at [985, 469] on b "Global Javascript" at bounding box center [969, 468] width 80 height 13
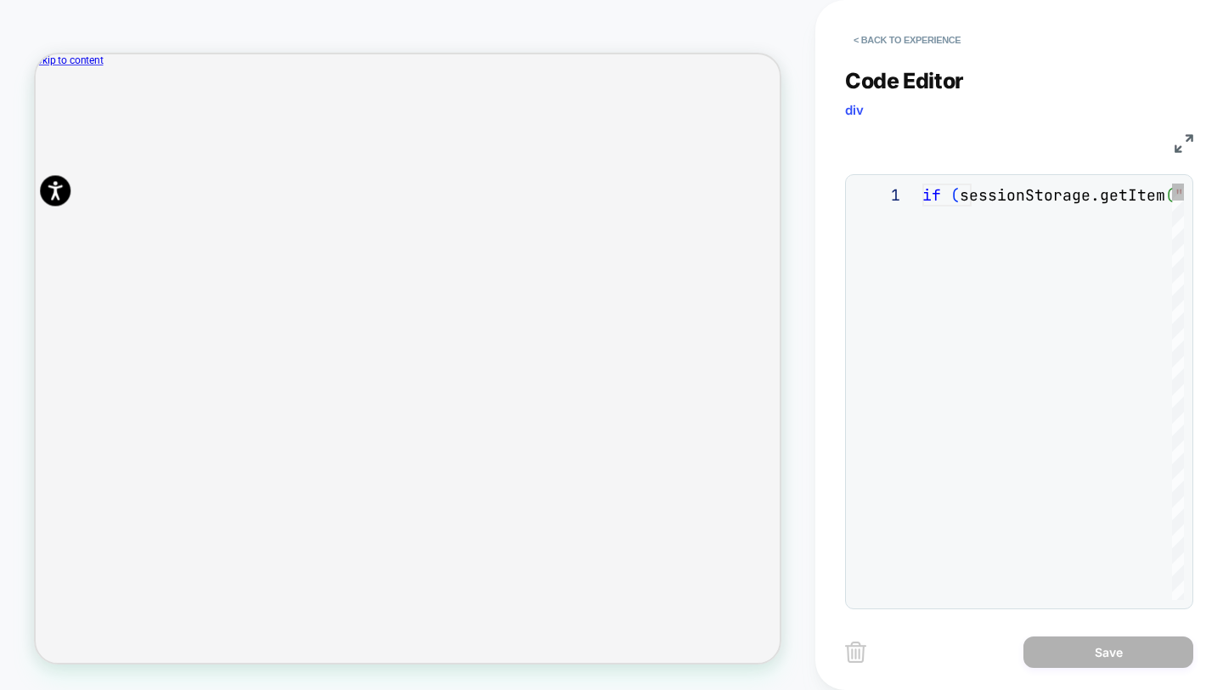
scroll to position [229, 0]
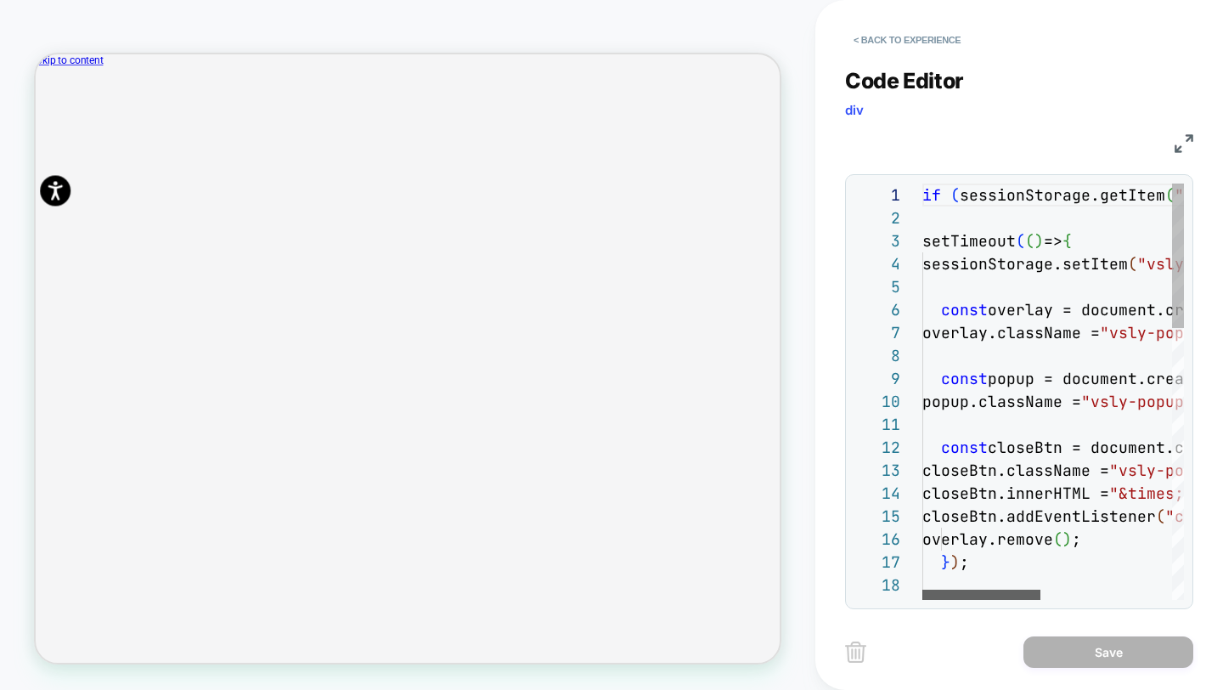
click at [922, 589] on div at bounding box center [981, 594] width 118 height 10
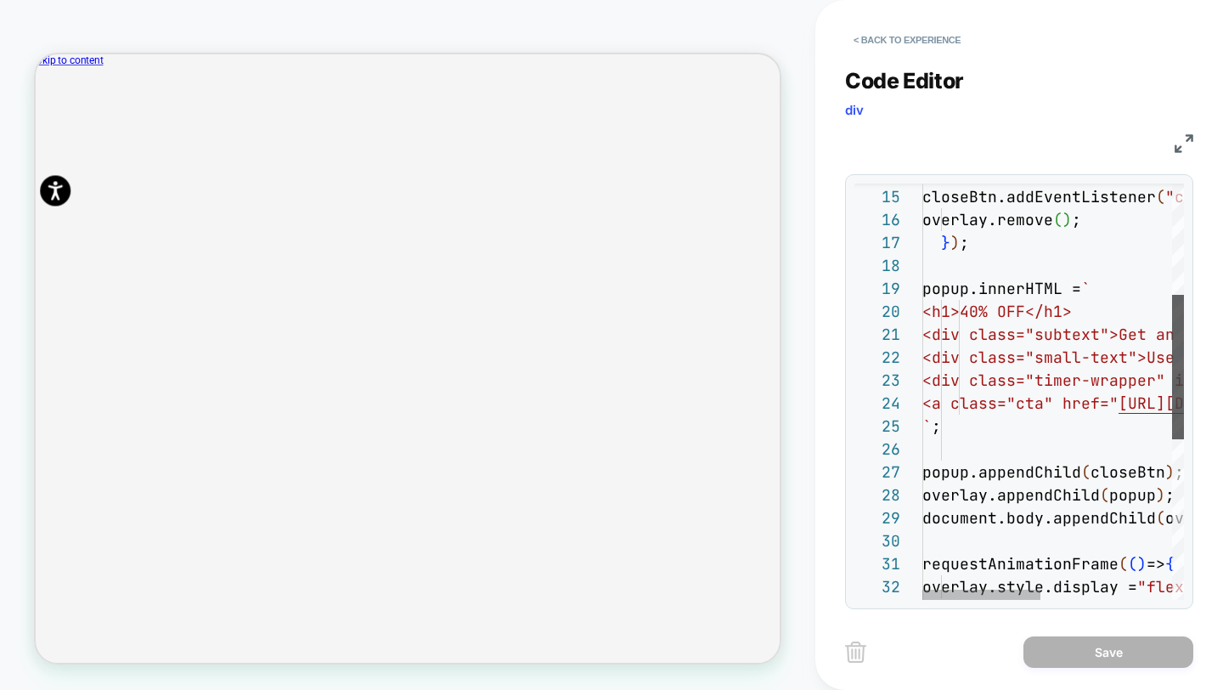
click at [1172, 403] on div at bounding box center [1178, 367] width 12 height 144
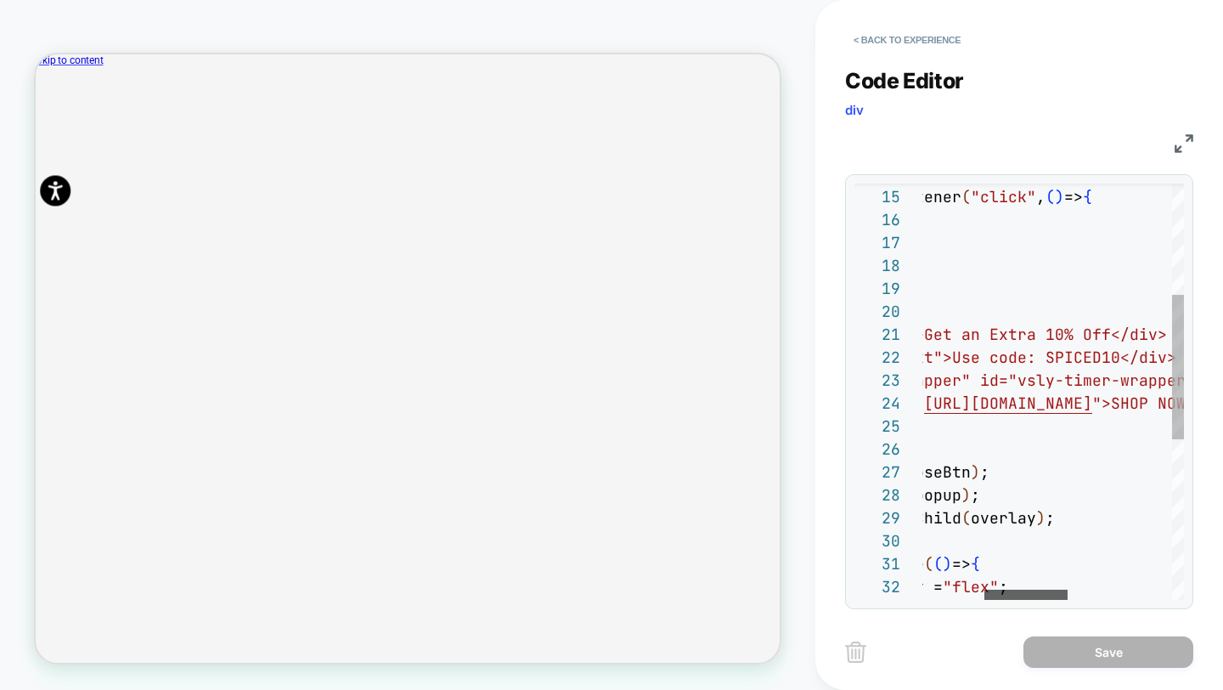
click at [1045, 590] on div at bounding box center [1025, 594] width 83 height 10
click at [1027, 334] on div "closeBtn.innerHTML = "&times;" ; closeBtn.addEventListener ( "click" , ( ) => {…" at bounding box center [1119, 462] width 782 height 1196
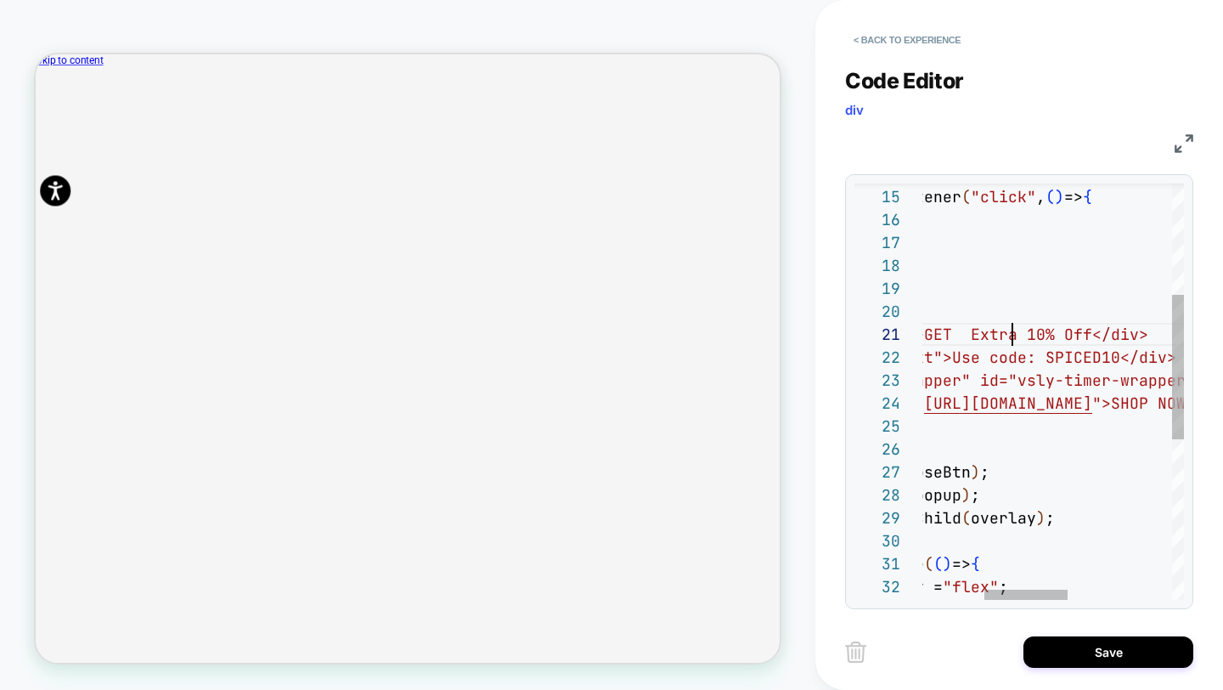
scroll to position [0, 302]
click at [1084, 335] on div "closeBtn.innerHTML = "&times;" ; closeBtn.addEventListener ( "click" , ( ) => {…" at bounding box center [1119, 462] width 782 height 1196
click at [1158, 329] on div "closeBtn.innerHTML = "&times;" ; closeBtn.addEventListener ( "click" , ( ) => {…" at bounding box center [1119, 462] width 782 height 1196
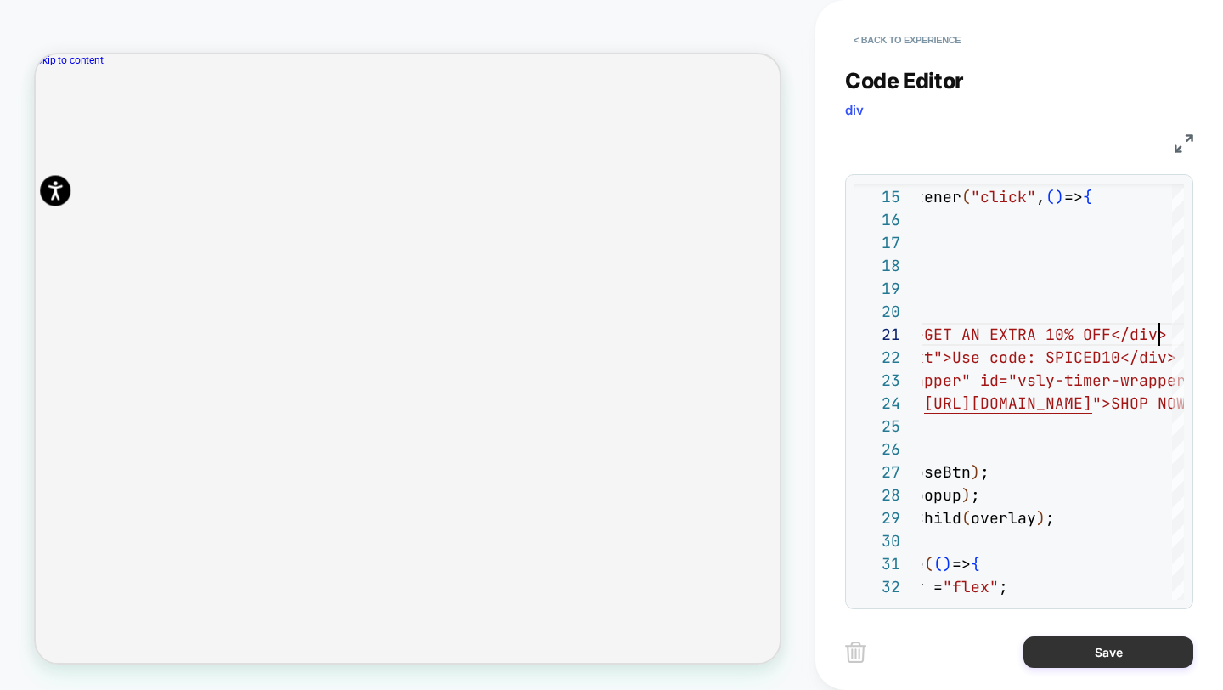
type textarea "**********"
click at [1158, 647] on button "Save" at bounding box center [1108, 651] width 170 height 31
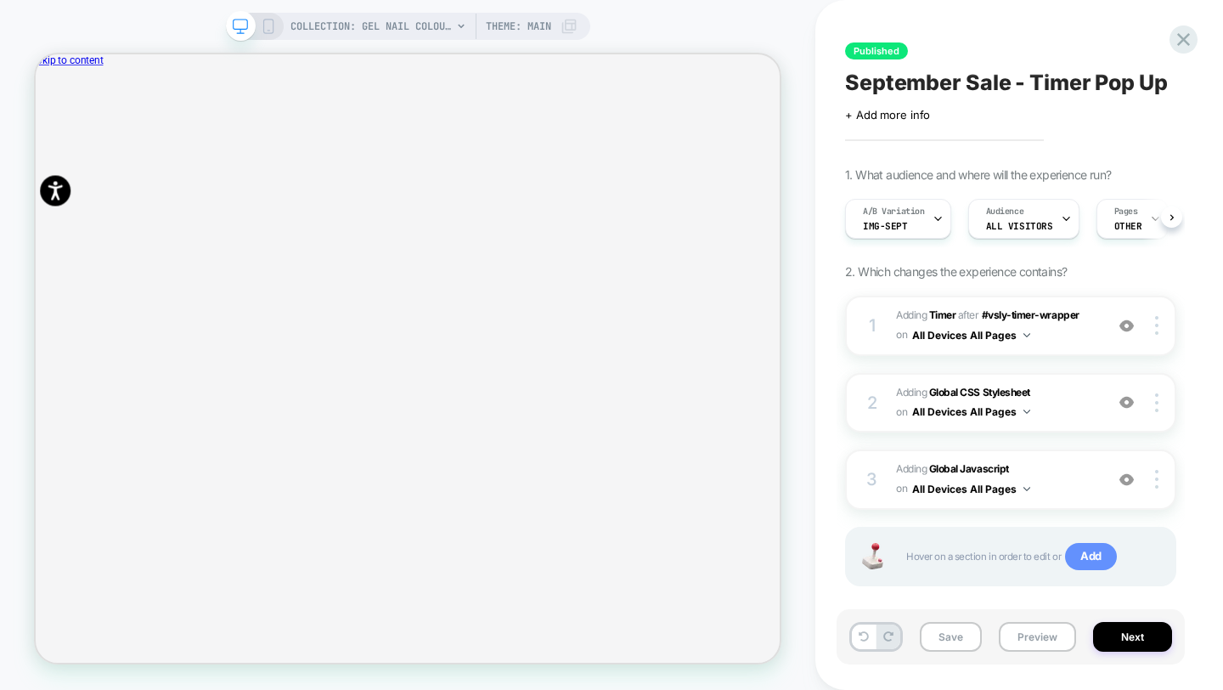
scroll to position [0, 1]
click at [1124, 634] on button "Next" at bounding box center [1132, 637] width 79 height 30
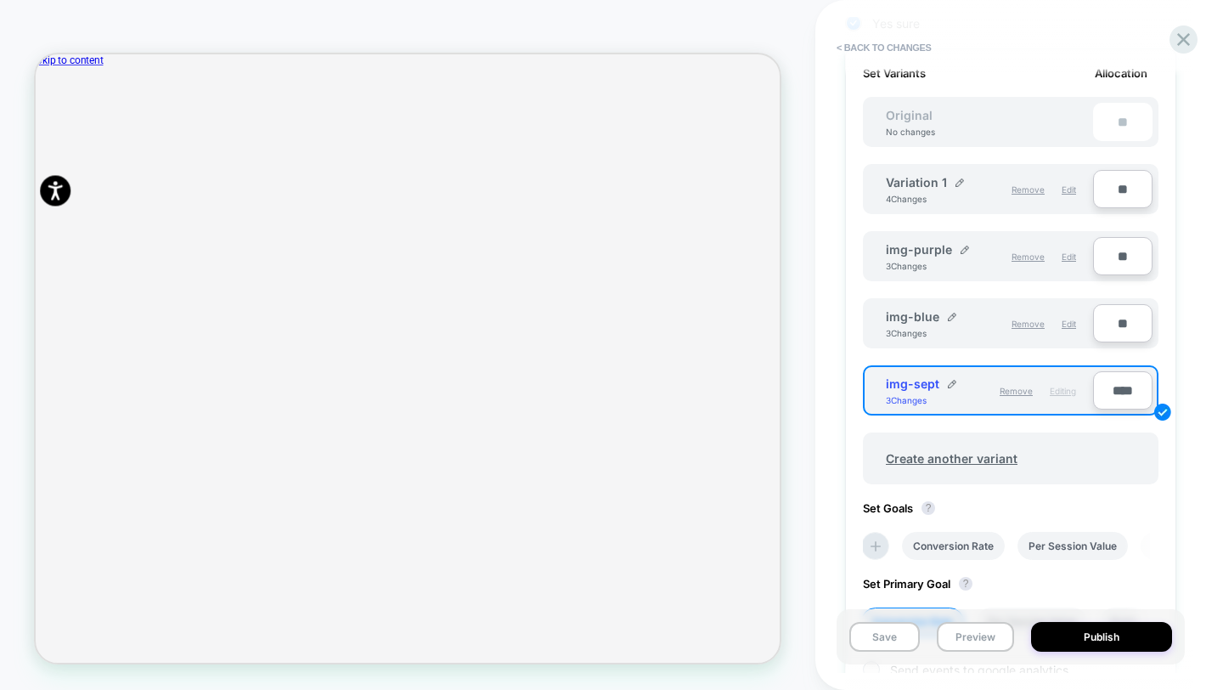
scroll to position [744, 0]
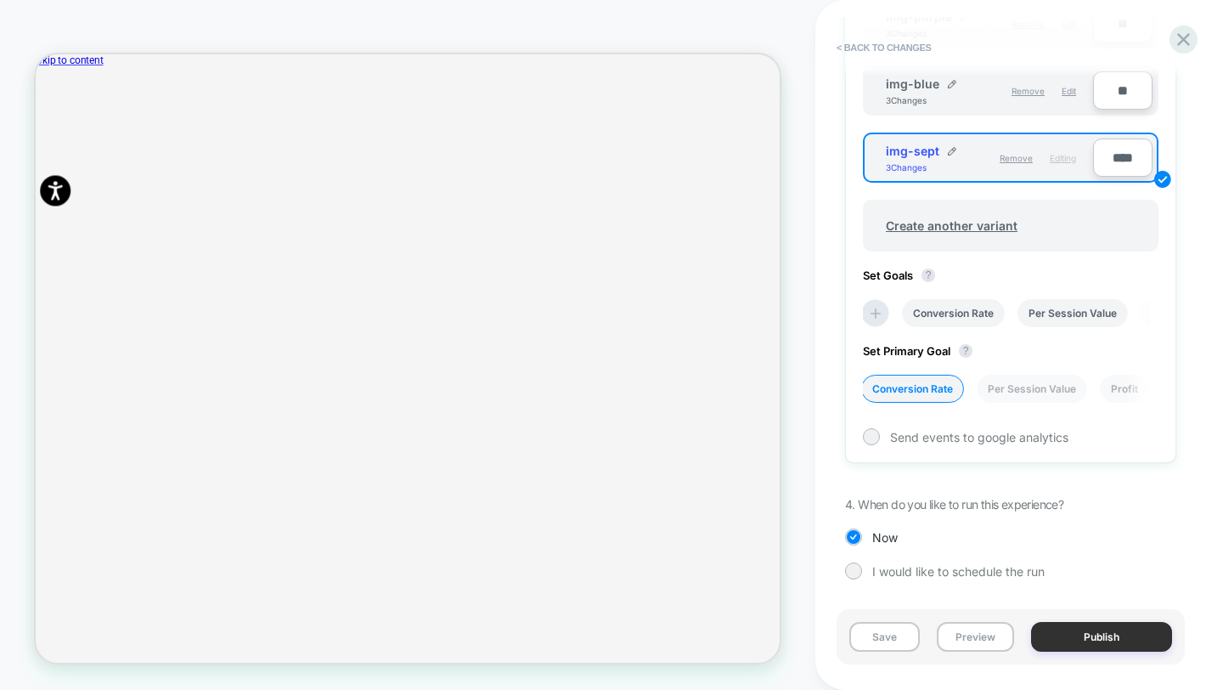
click at [1100, 625] on button "Publish" at bounding box center [1101, 637] width 141 height 30
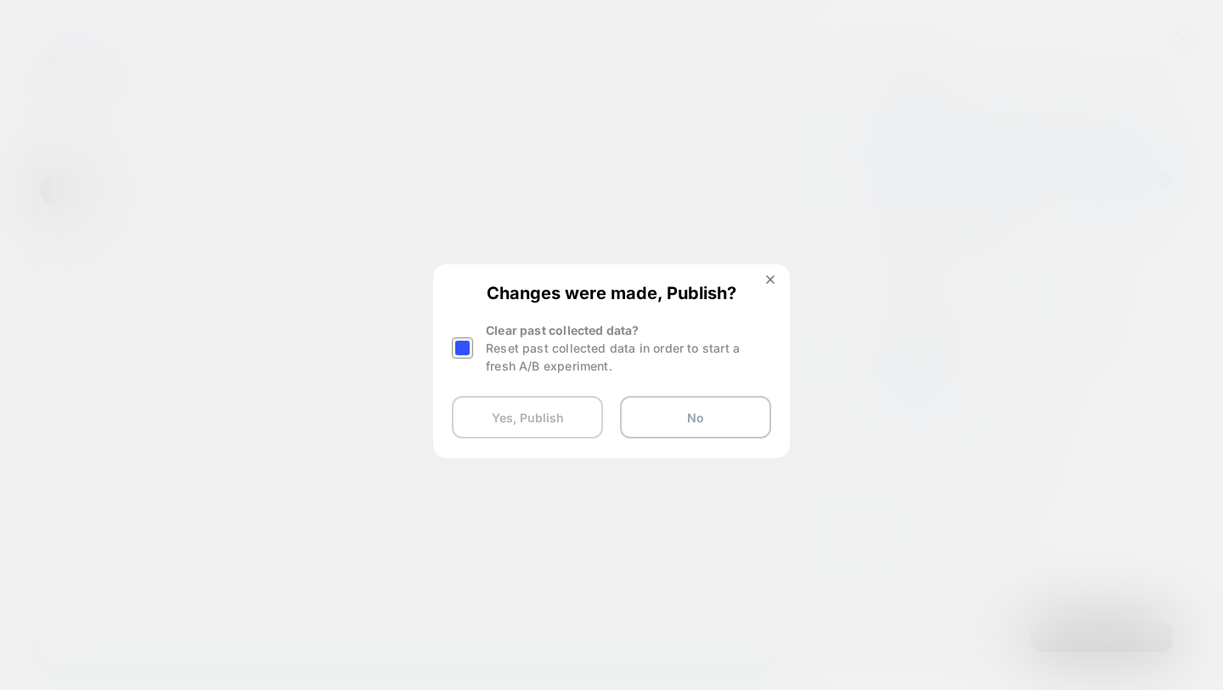
click at [581, 416] on button "Yes, Publish" at bounding box center [527, 417] width 151 height 42
